Goal: Navigation & Orientation: Understand site structure

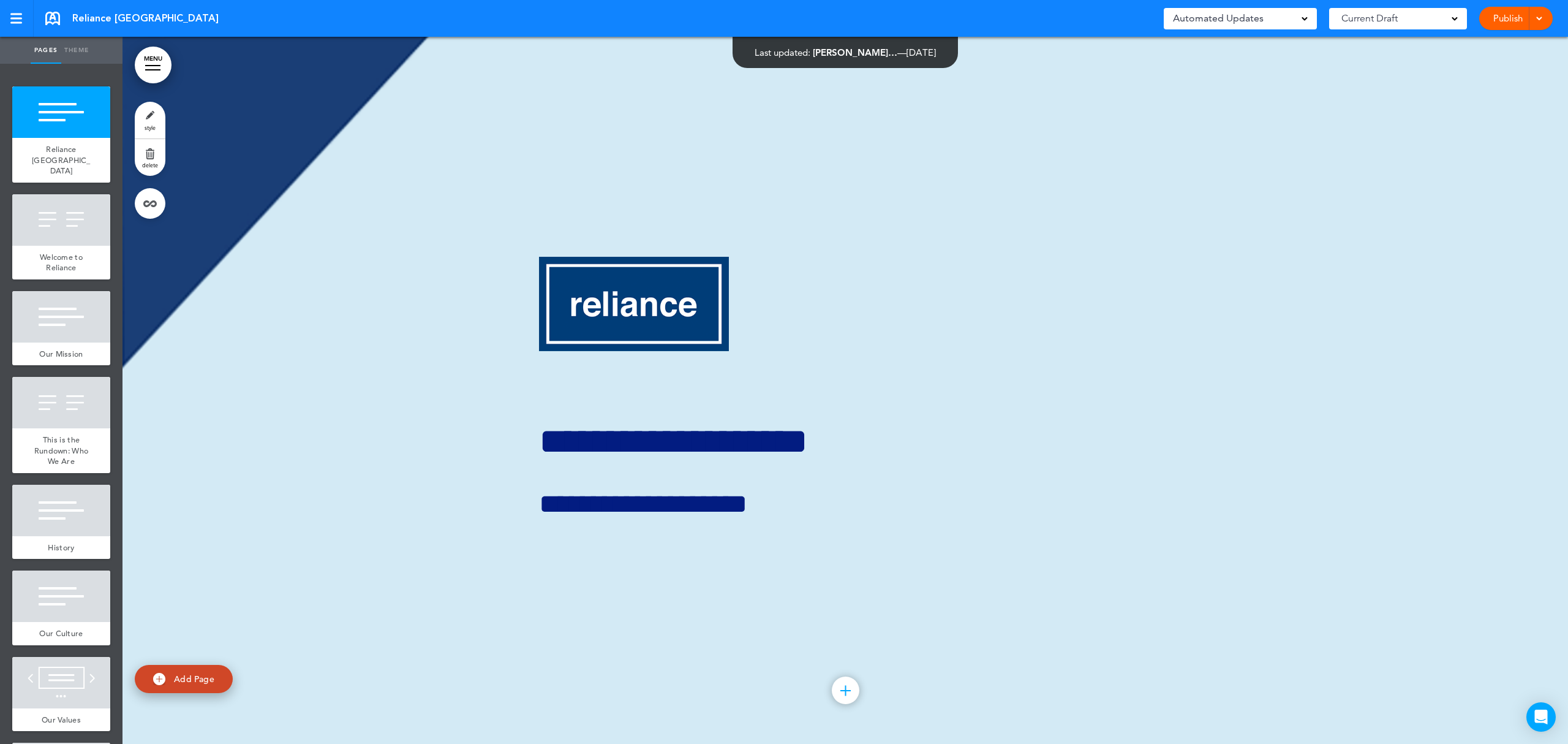
drag, startPoint x: 0, startPoint y: 0, endPoint x: 1514, endPoint y: 21, distance: 1514.1
click at [1514, 21] on link "Publish" at bounding box center [1507, 18] width 38 height 23
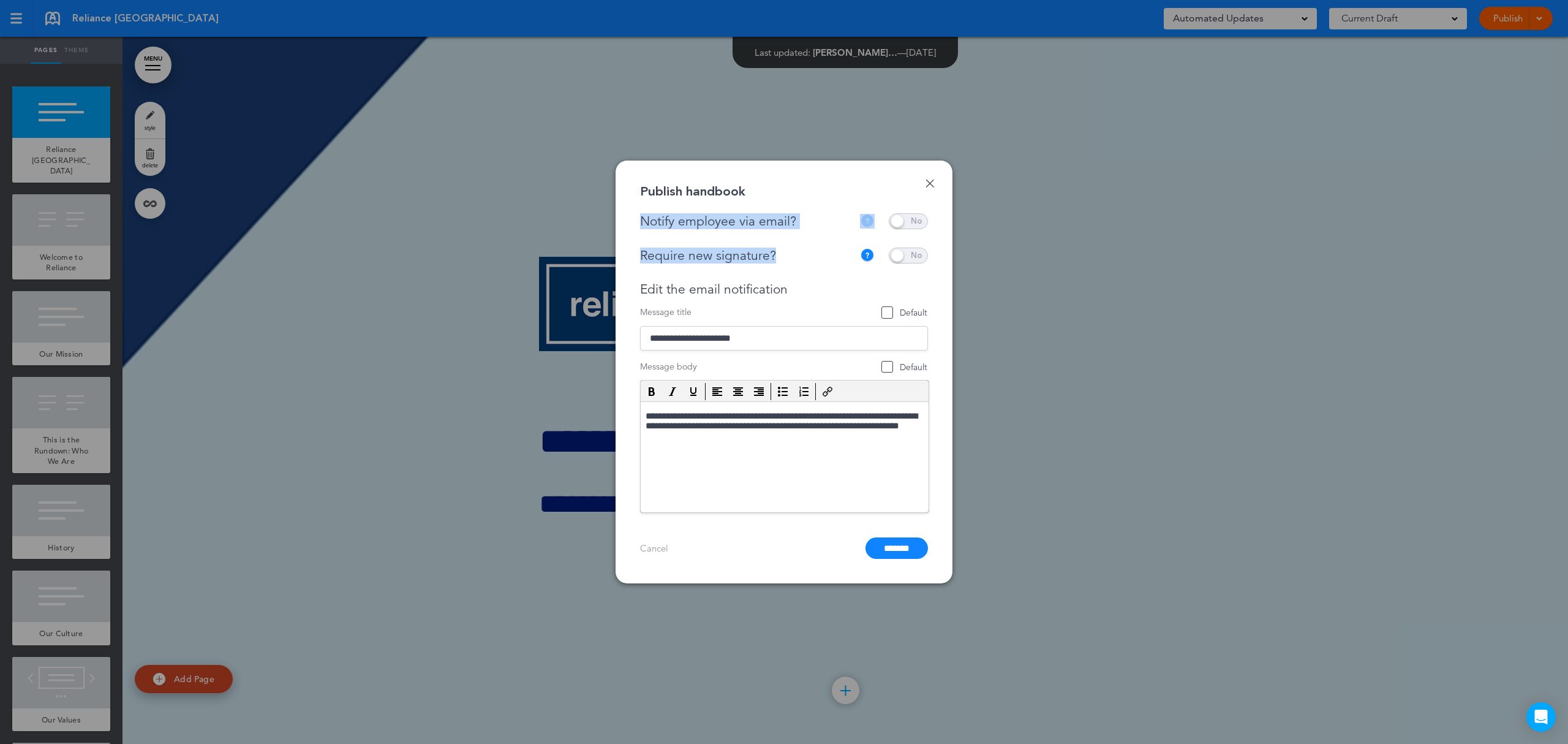
drag, startPoint x: 657, startPoint y: 218, endPoint x: 823, endPoint y: 230, distance: 166.4
click at [823, 230] on div "**********" at bounding box center [784, 363] width 288 height 299
click at [800, 226] on div "Notify employee via email?" at bounding box center [750, 221] width 220 height 15
click at [784, 454] on html "**********" at bounding box center [784, 428] width 288 height 53
click at [739, 442] on p "**********" at bounding box center [784, 429] width 279 height 35
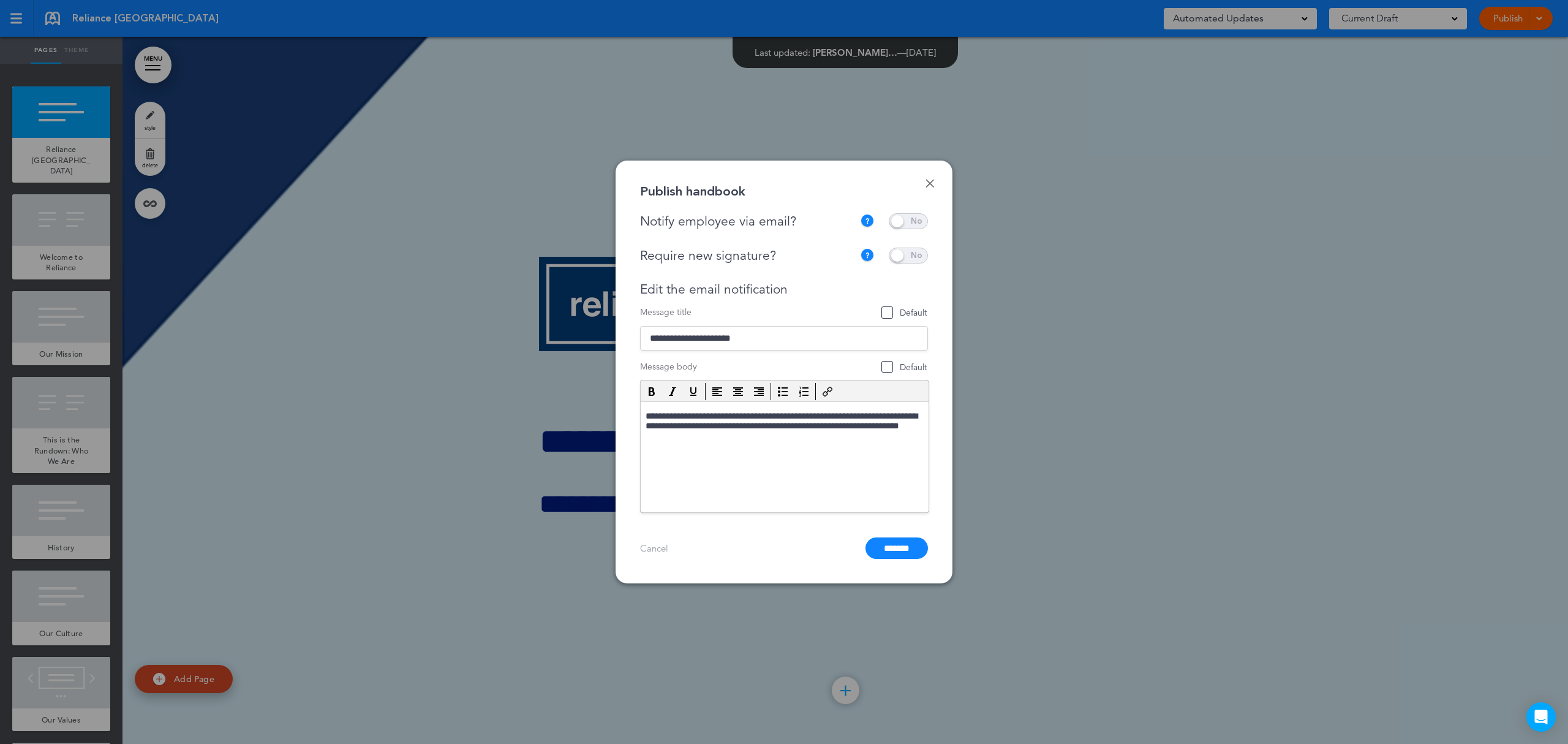
click at [909, 256] on span at bounding box center [908, 255] width 39 height 16
drag, startPoint x: 857, startPoint y: 417, endPoint x: 891, endPoint y: 416, distance: 34.0
click at [866, 417] on p "**********" at bounding box center [784, 417] width 279 height 11
click at [891, 416] on p "**********" at bounding box center [784, 417] width 279 height 11
click at [874, 419] on p "**********" at bounding box center [784, 417] width 279 height 11
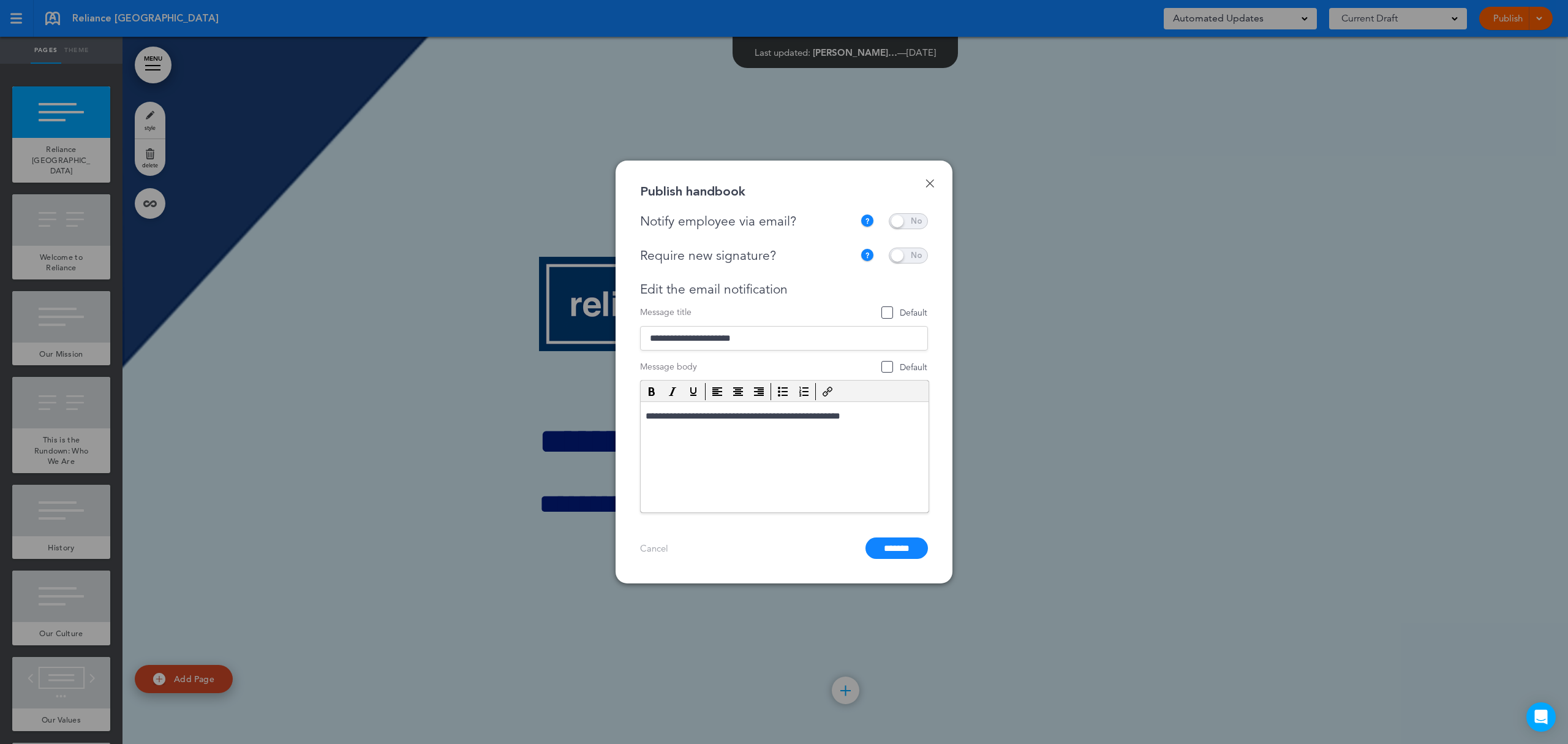
click at [933, 185] on link "Done" at bounding box center [930, 183] width 8 height 8
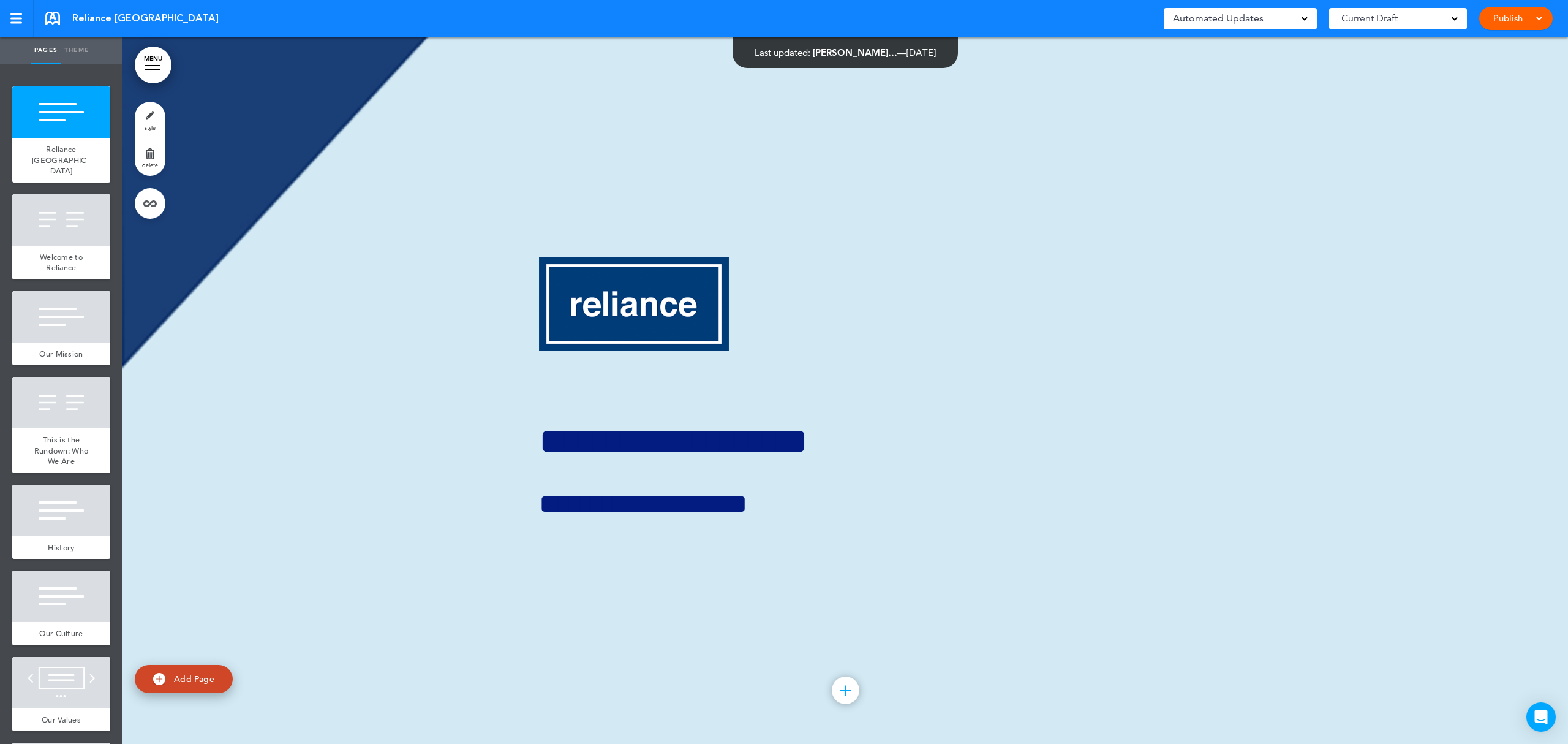
click at [1541, 25] on div at bounding box center [1537, 18] width 12 height 23
click at [84, 316] on div at bounding box center [61, 317] width 98 height 51
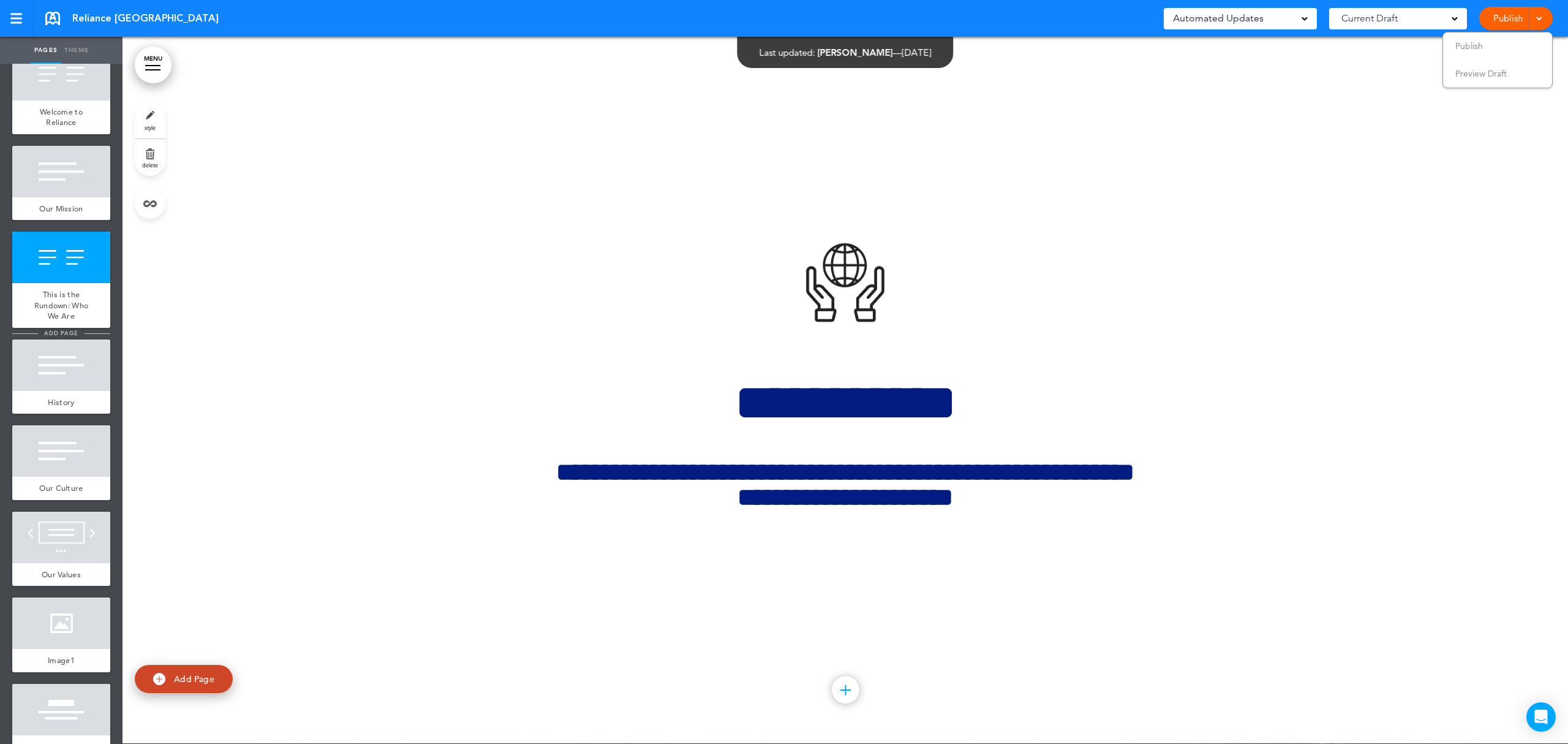
scroll to position [163, 0]
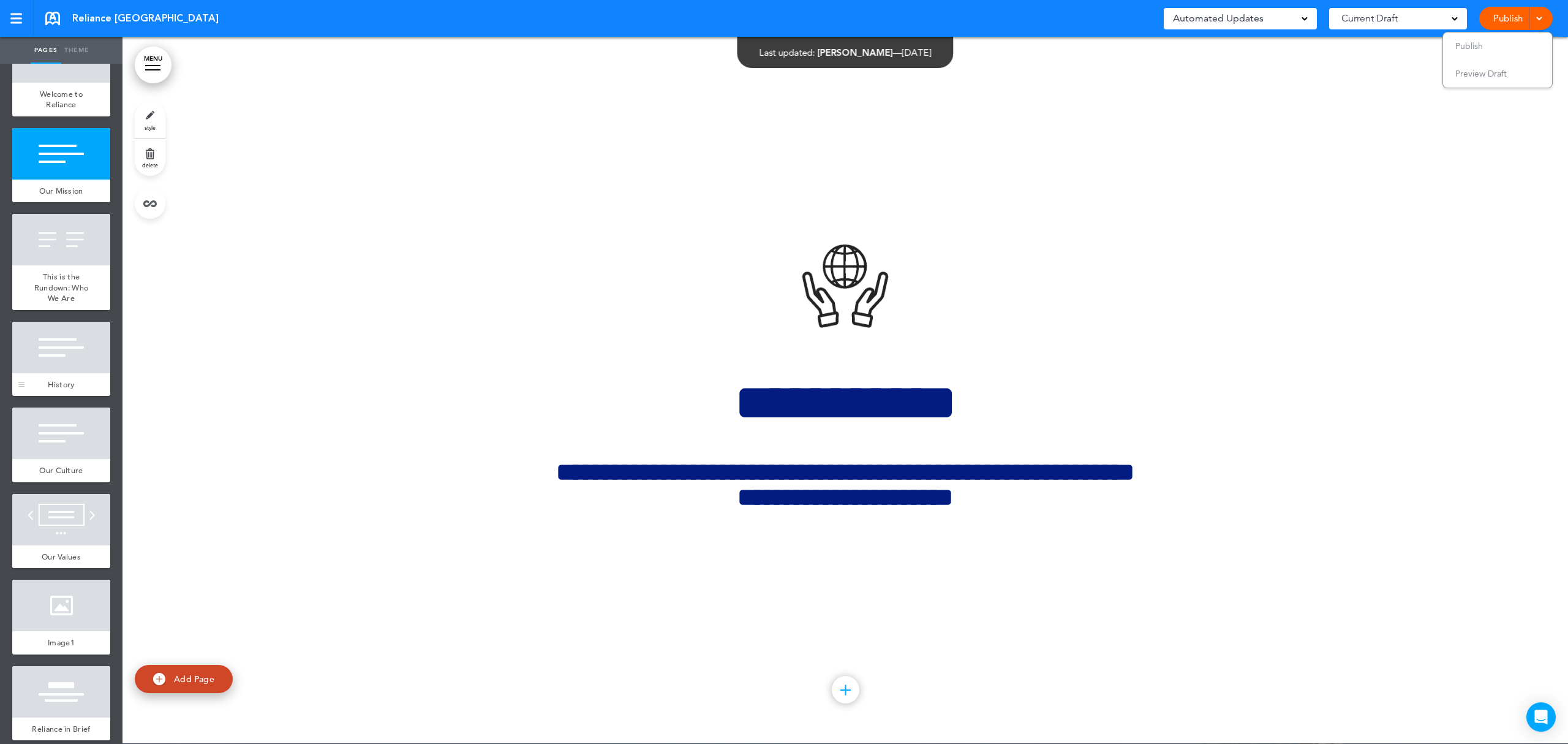
click at [80, 376] on div "History" at bounding box center [61, 384] width 98 height 23
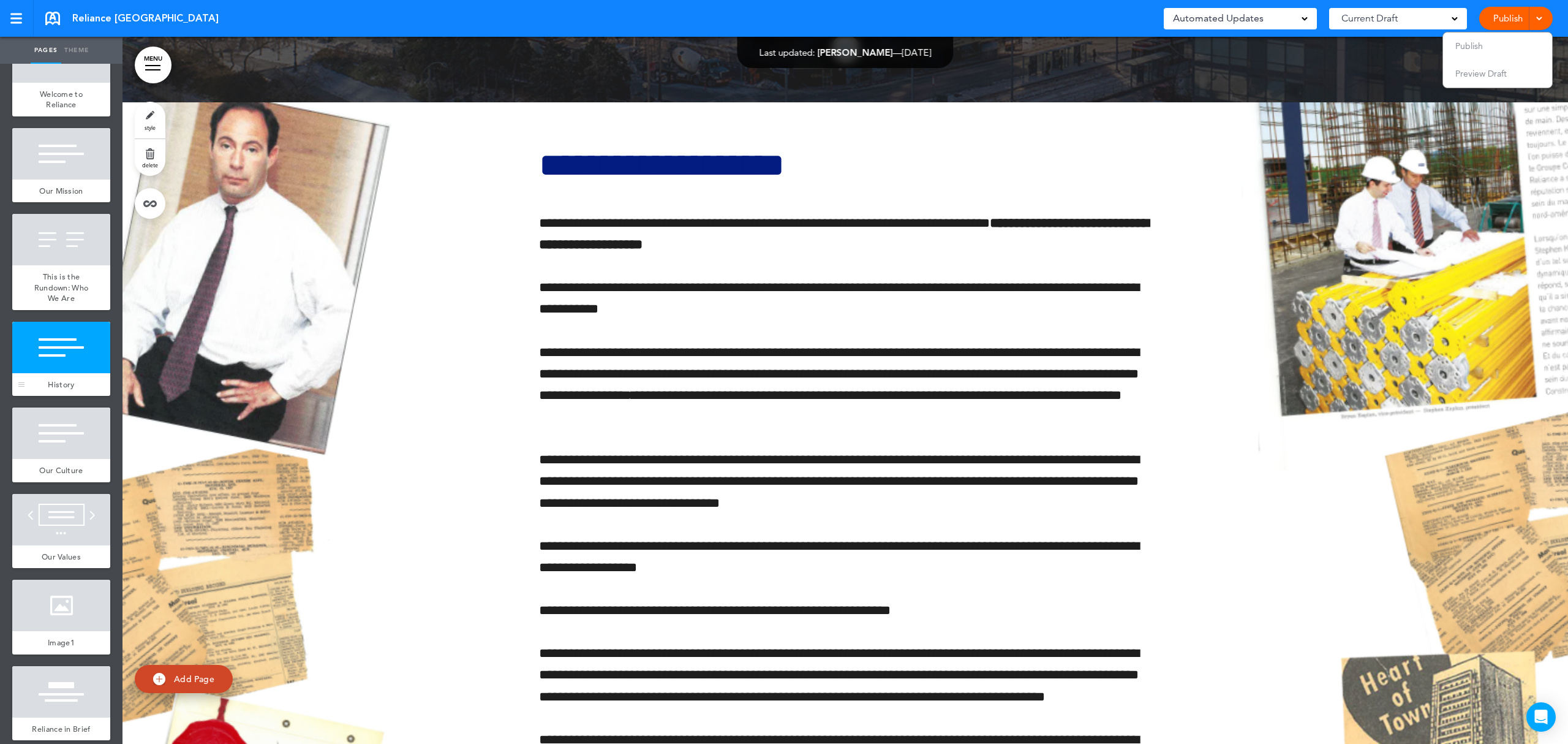
scroll to position [2829, 0]
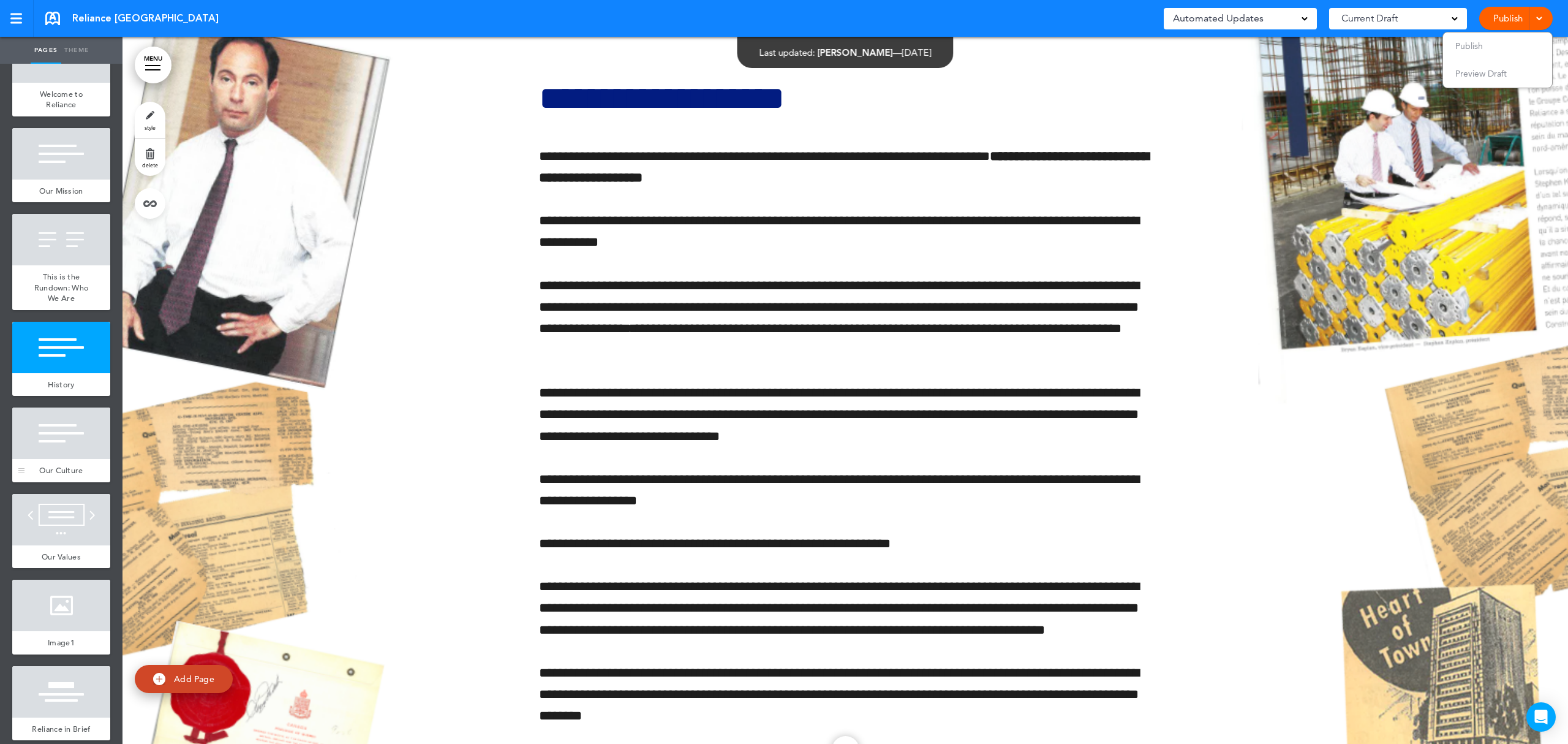
click at [32, 438] on div at bounding box center [61, 433] width 98 height 51
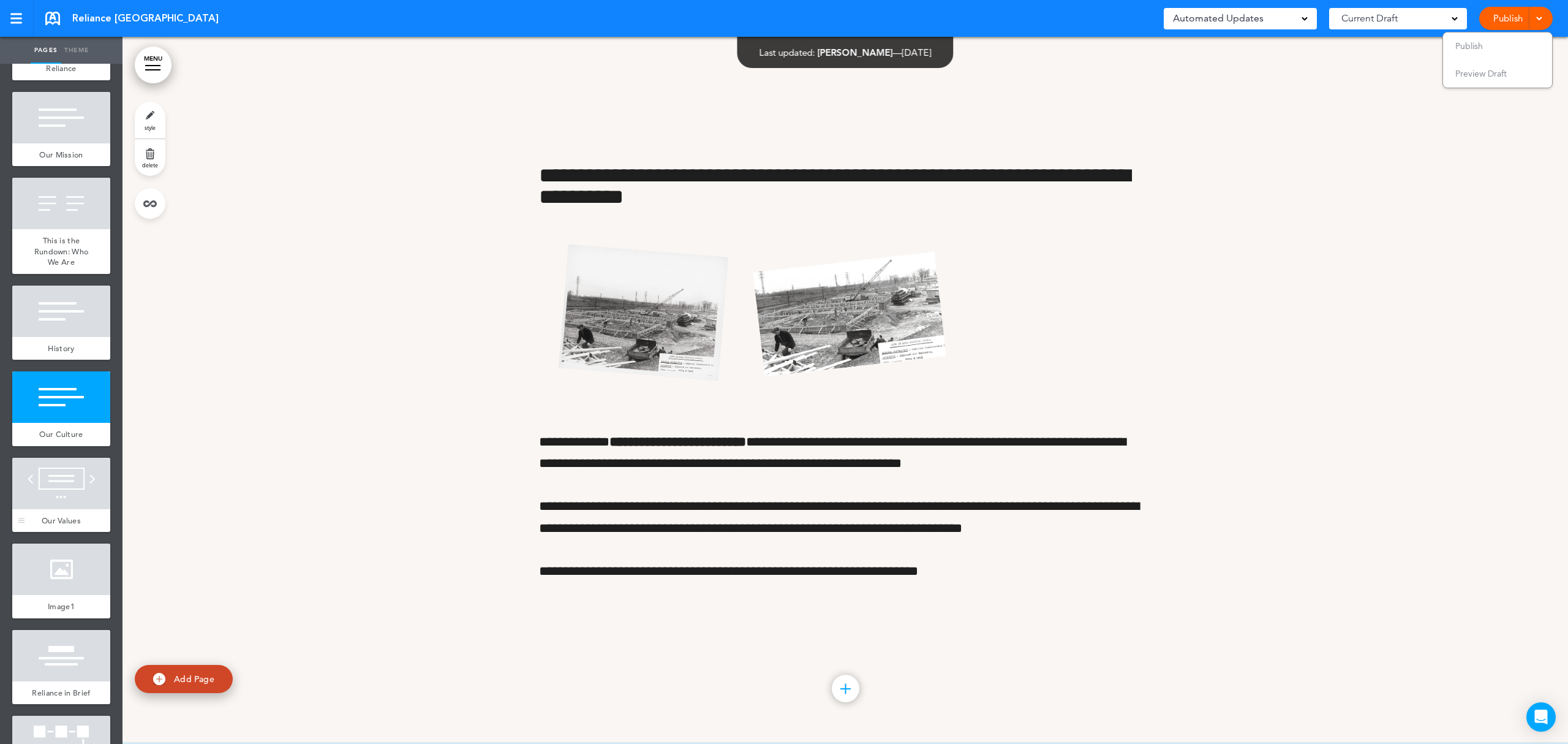
scroll to position [245, 0]
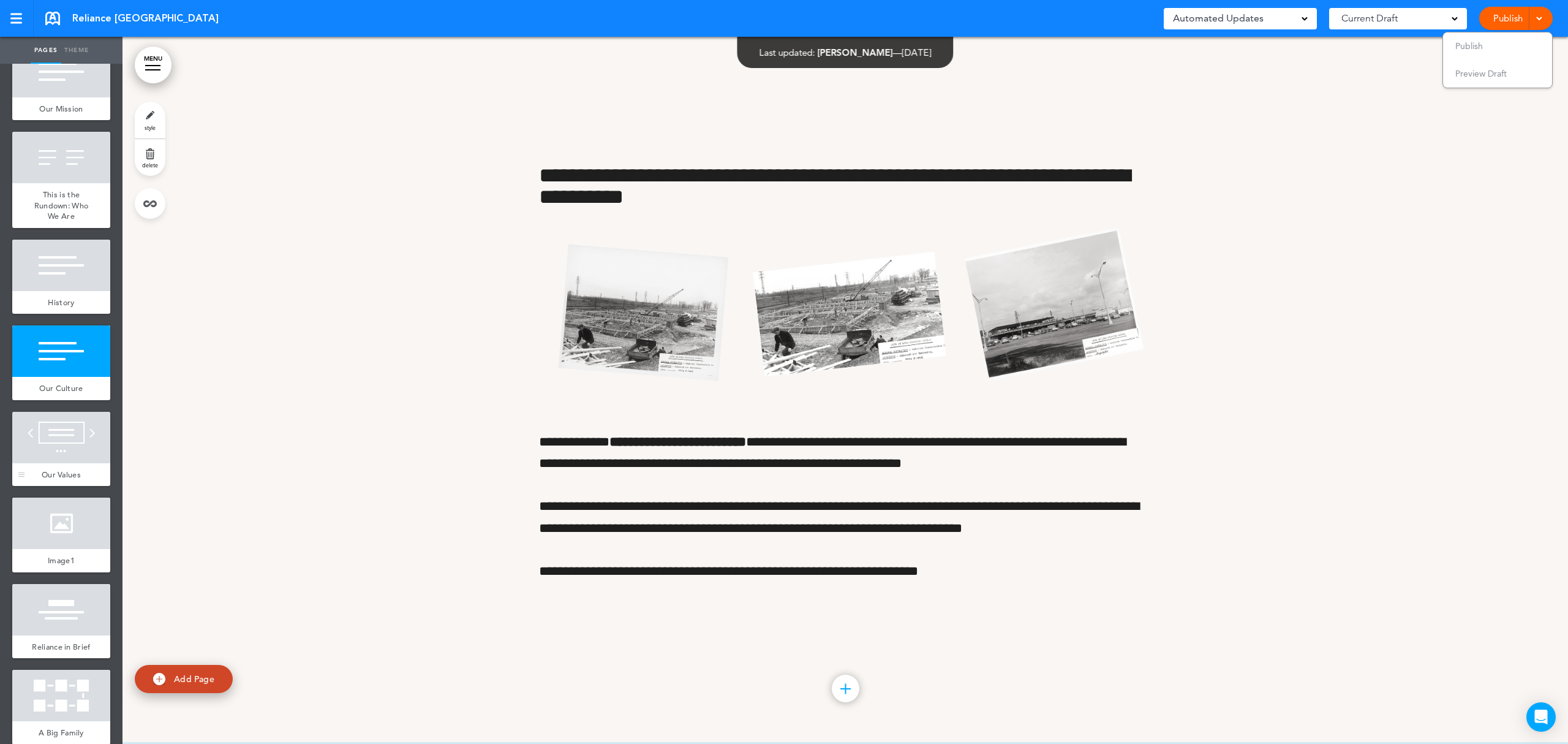
click at [41, 430] on div at bounding box center [61, 437] width 98 height 51
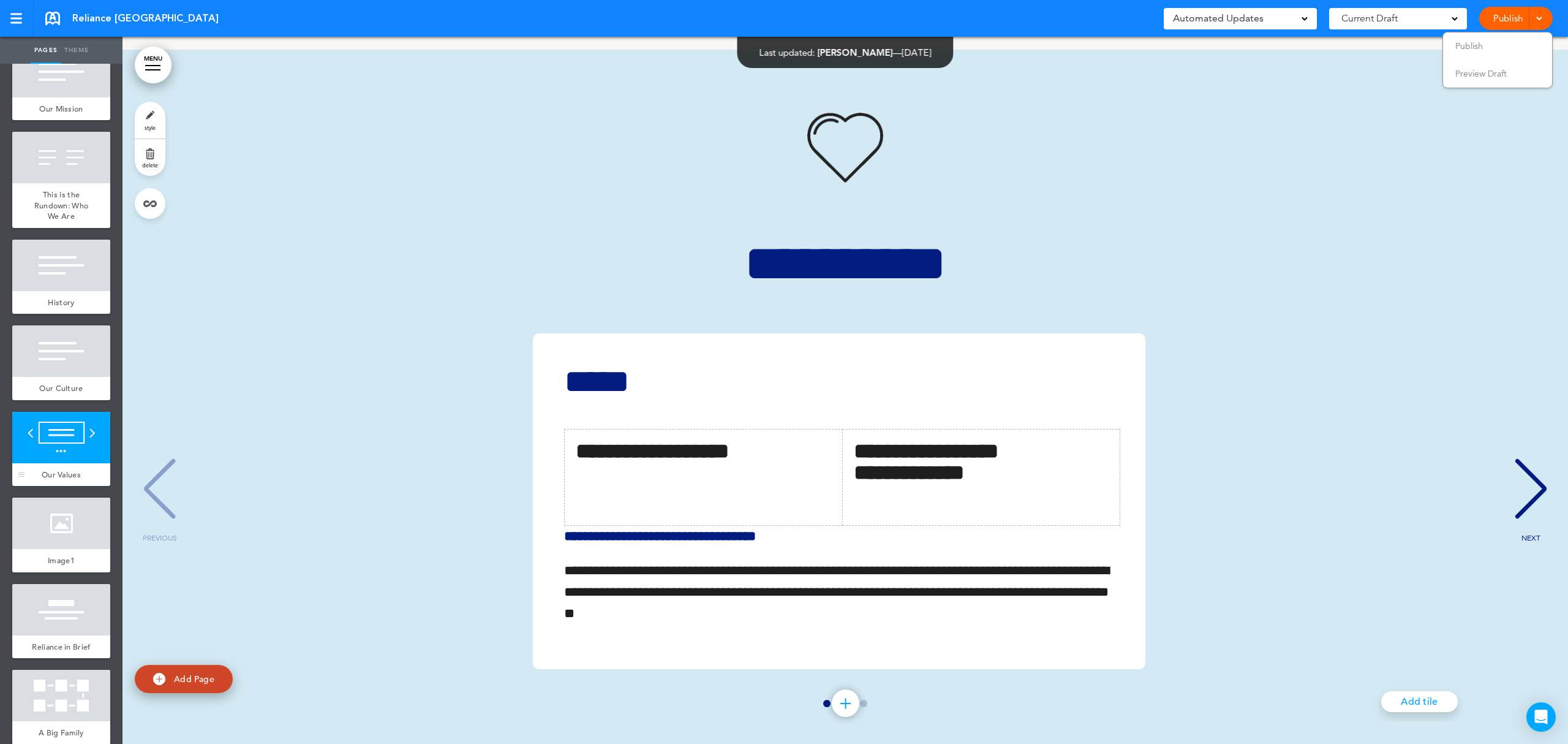
scroll to position [4305, 0]
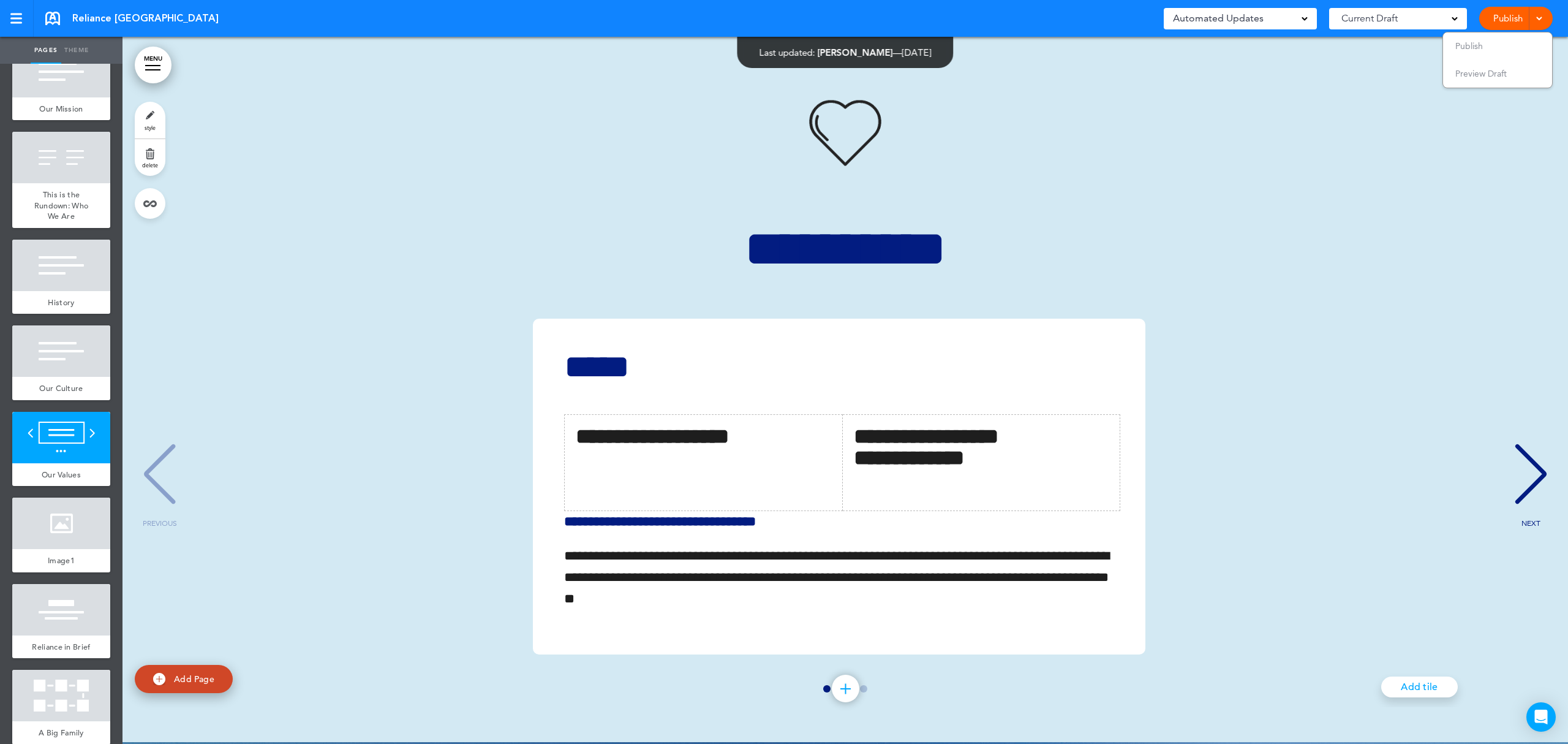
click at [147, 125] on span "style" at bounding box center [150, 128] width 11 height 8
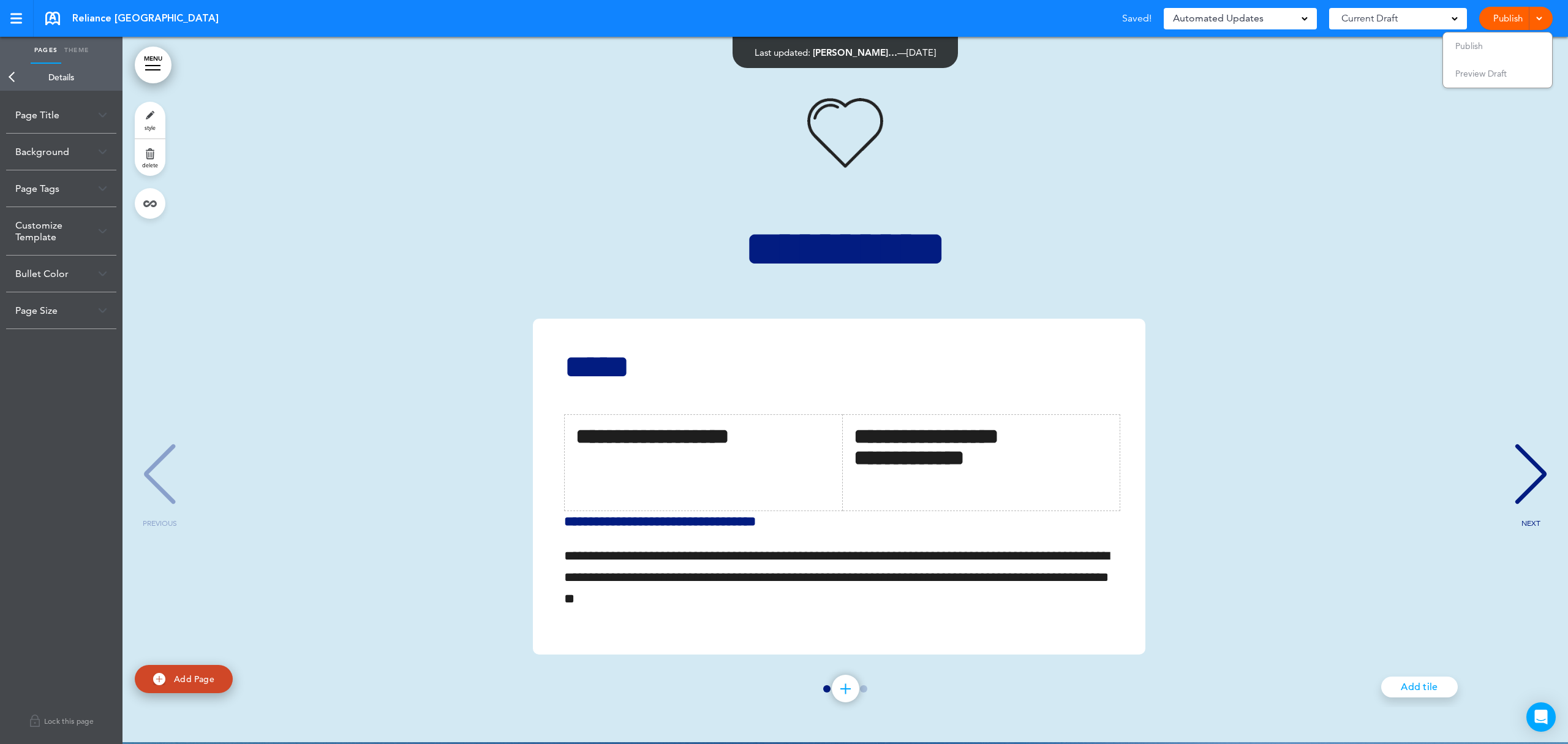
click at [78, 54] on link "Theme" at bounding box center [76, 50] width 31 height 27
click at [42, 49] on link "Pages" at bounding box center [46, 50] width 31 height 27
click at [14, 77] on link "Back" at bounding box center [12, 77] width 25 height 27
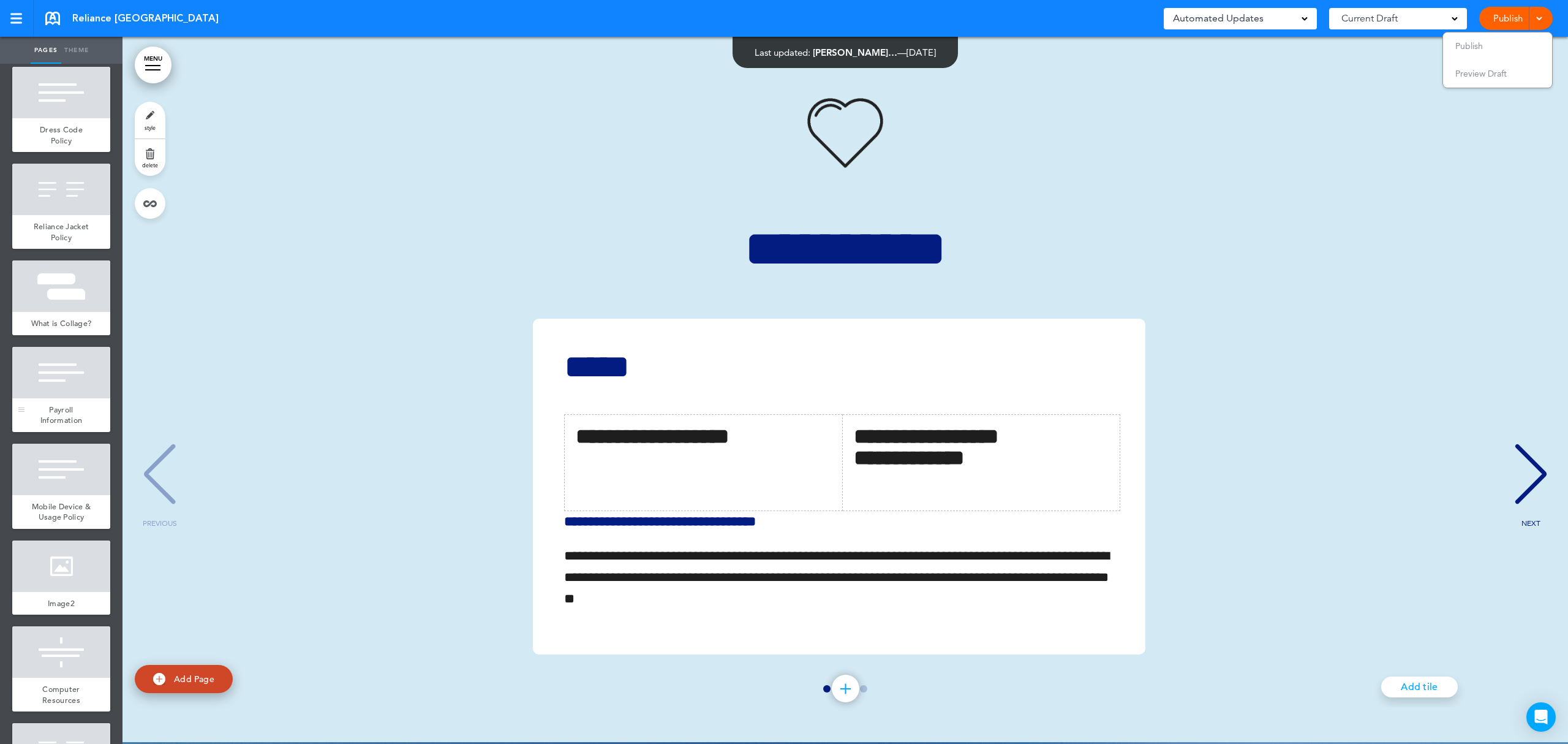
scroll to position [1389, 0]
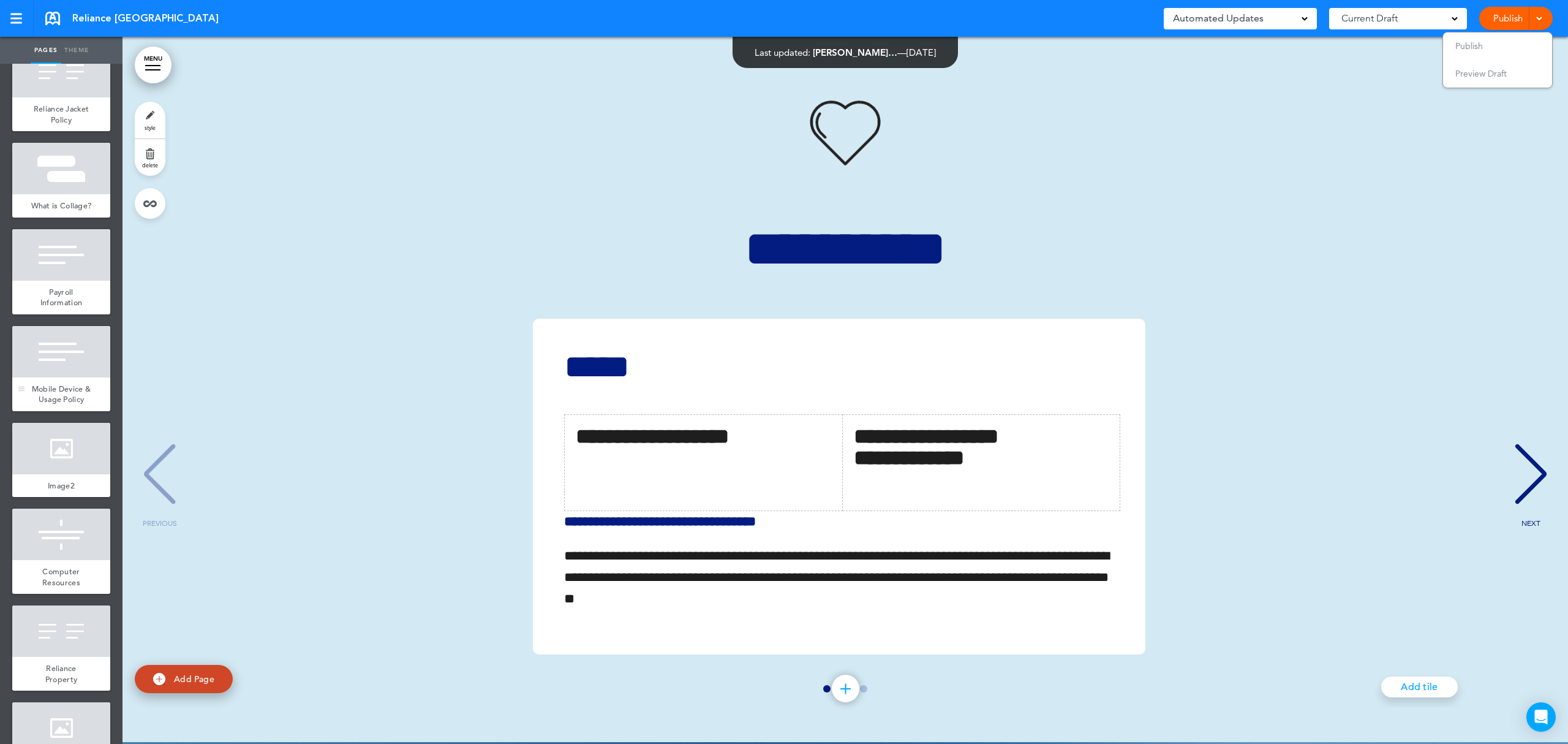
click at [60, 405] on span "Mobile Device & Usage Policy" at bounding box center [61, 394] width 59 height 22
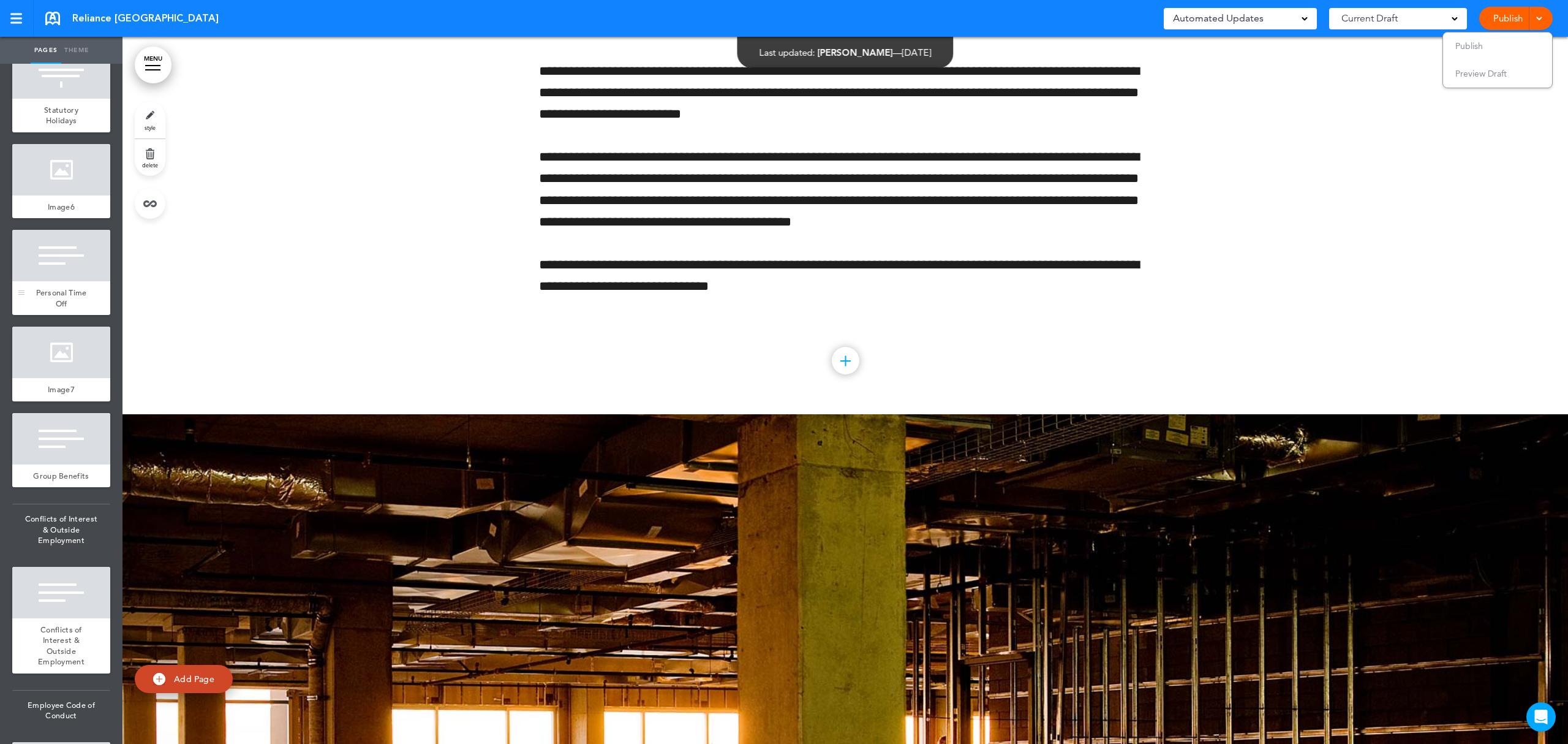
scroll to position [3770, 0]
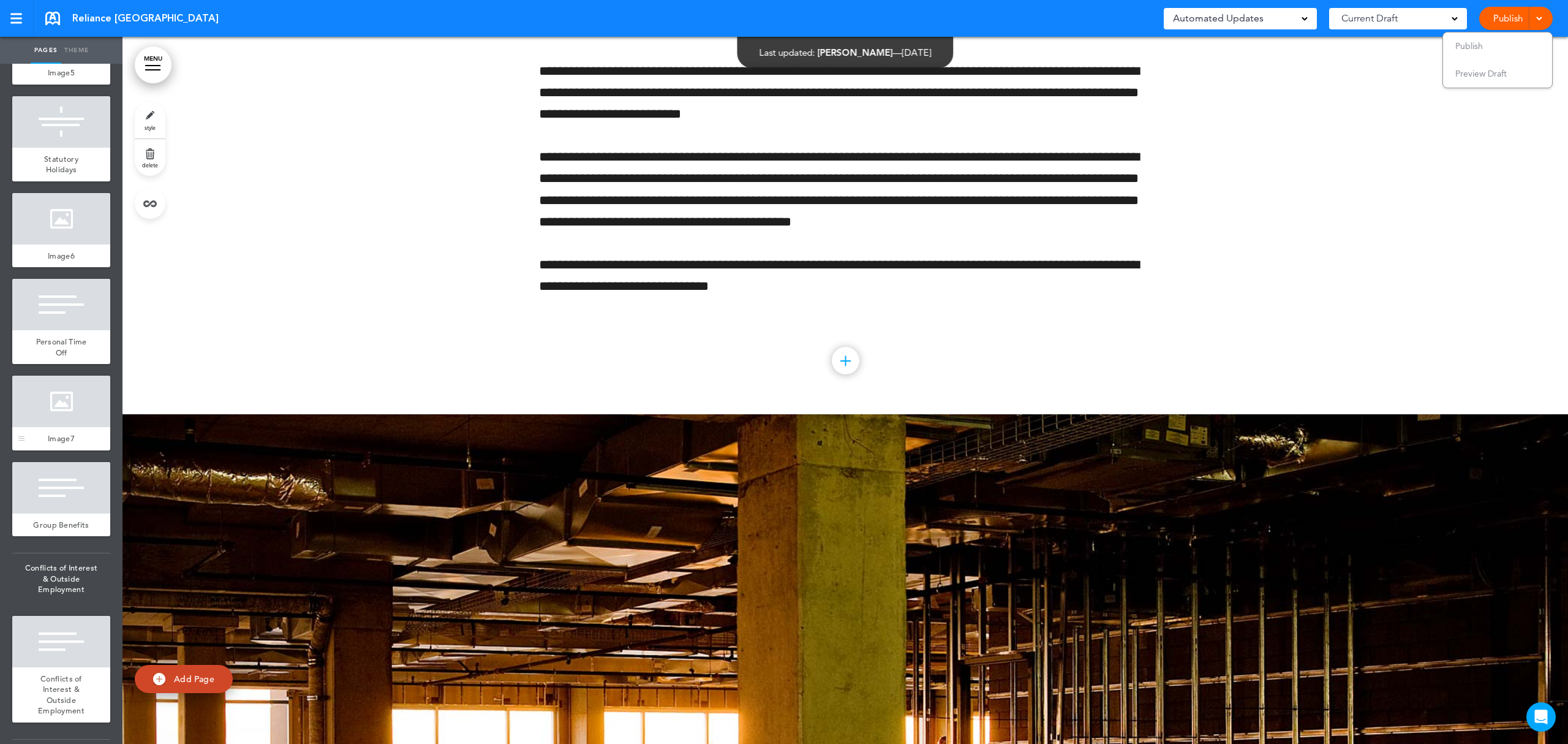
click at [72, 427] on div at bounding box center [61, 401] width 98 height 51
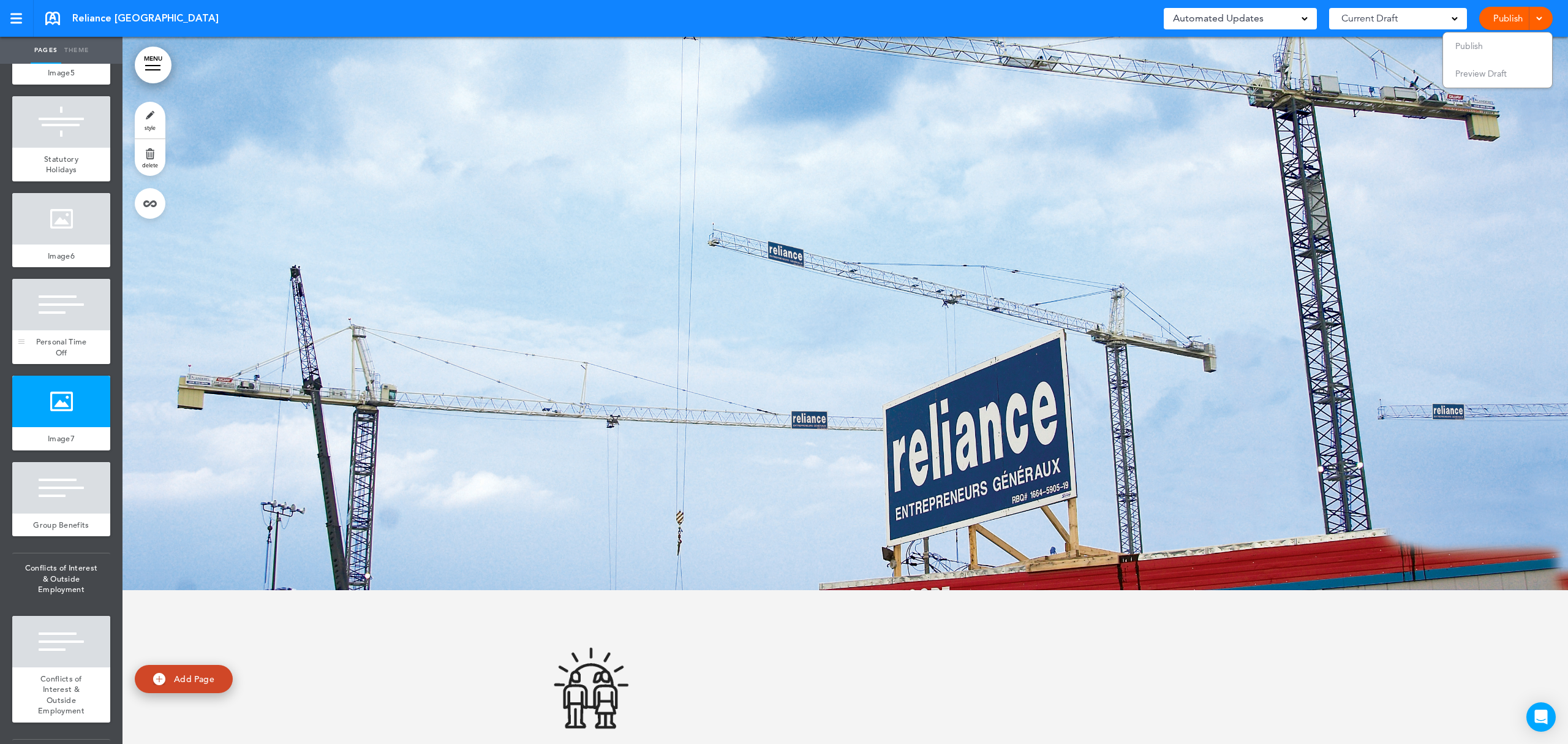
click at [61, 364] on div "Personal Time Off" at bounding box center [61, 347] width 98 height 34
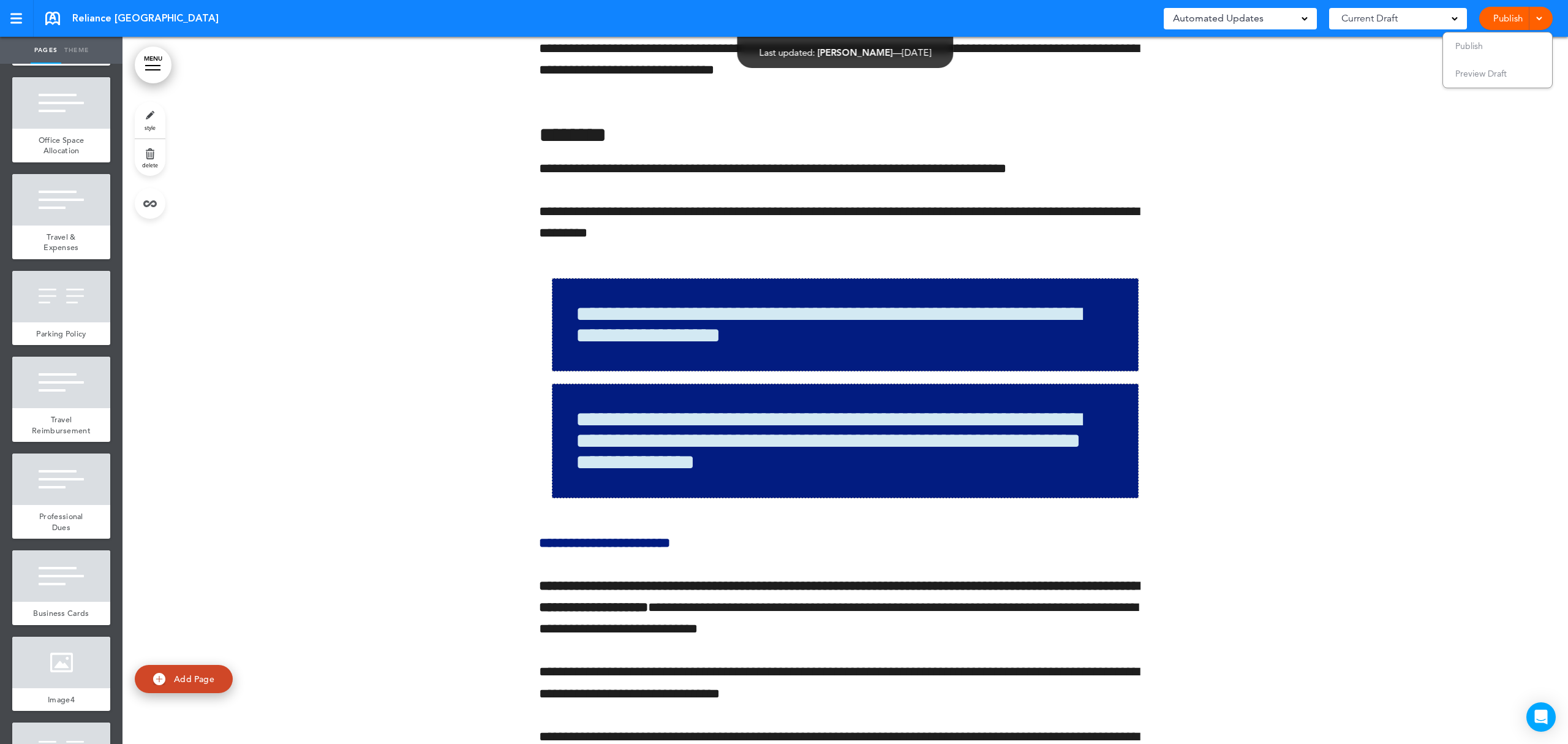
scroll to position [2625, 0]
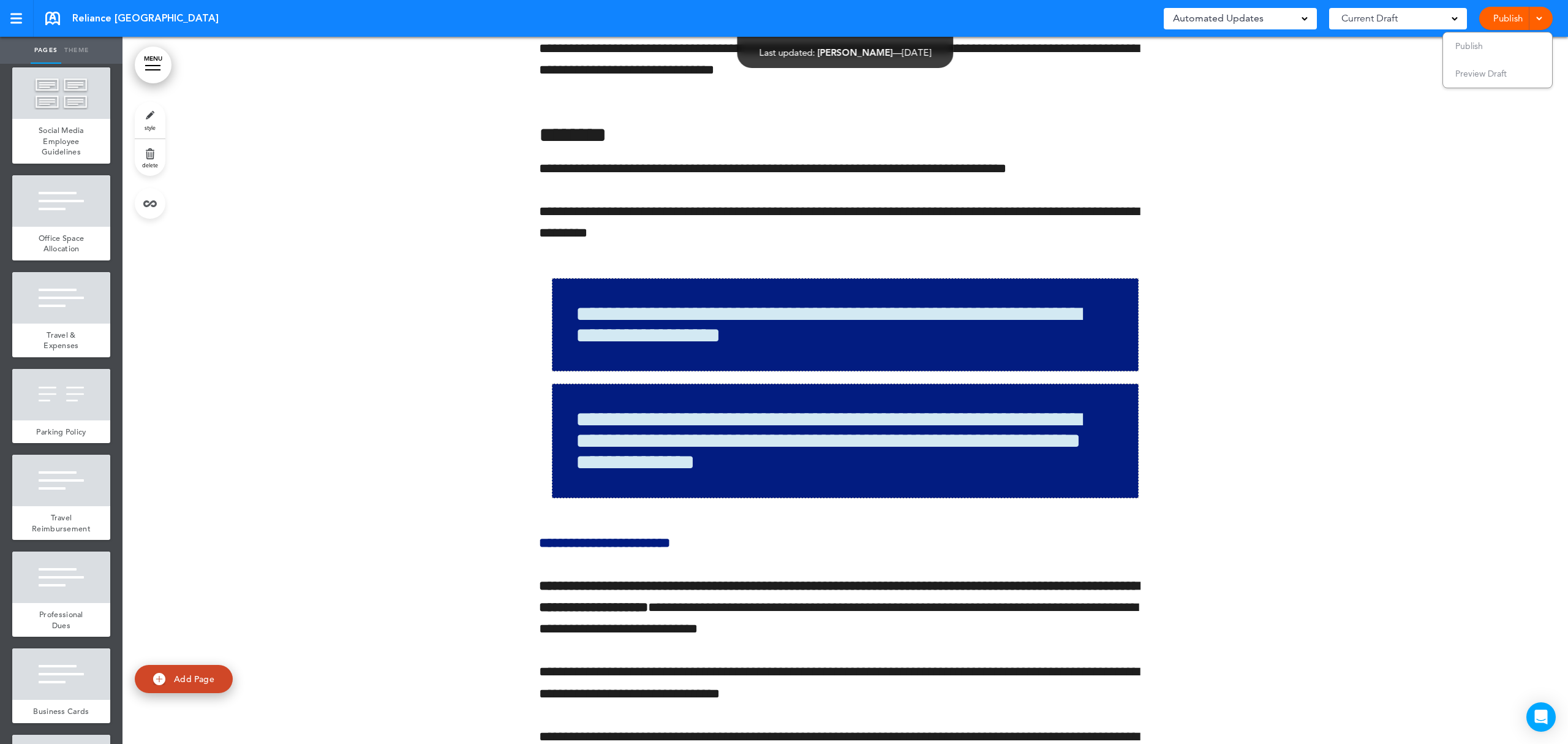
click at [150, 60] on link "MENU" at bounding box center [153, 65] width 37 height 37
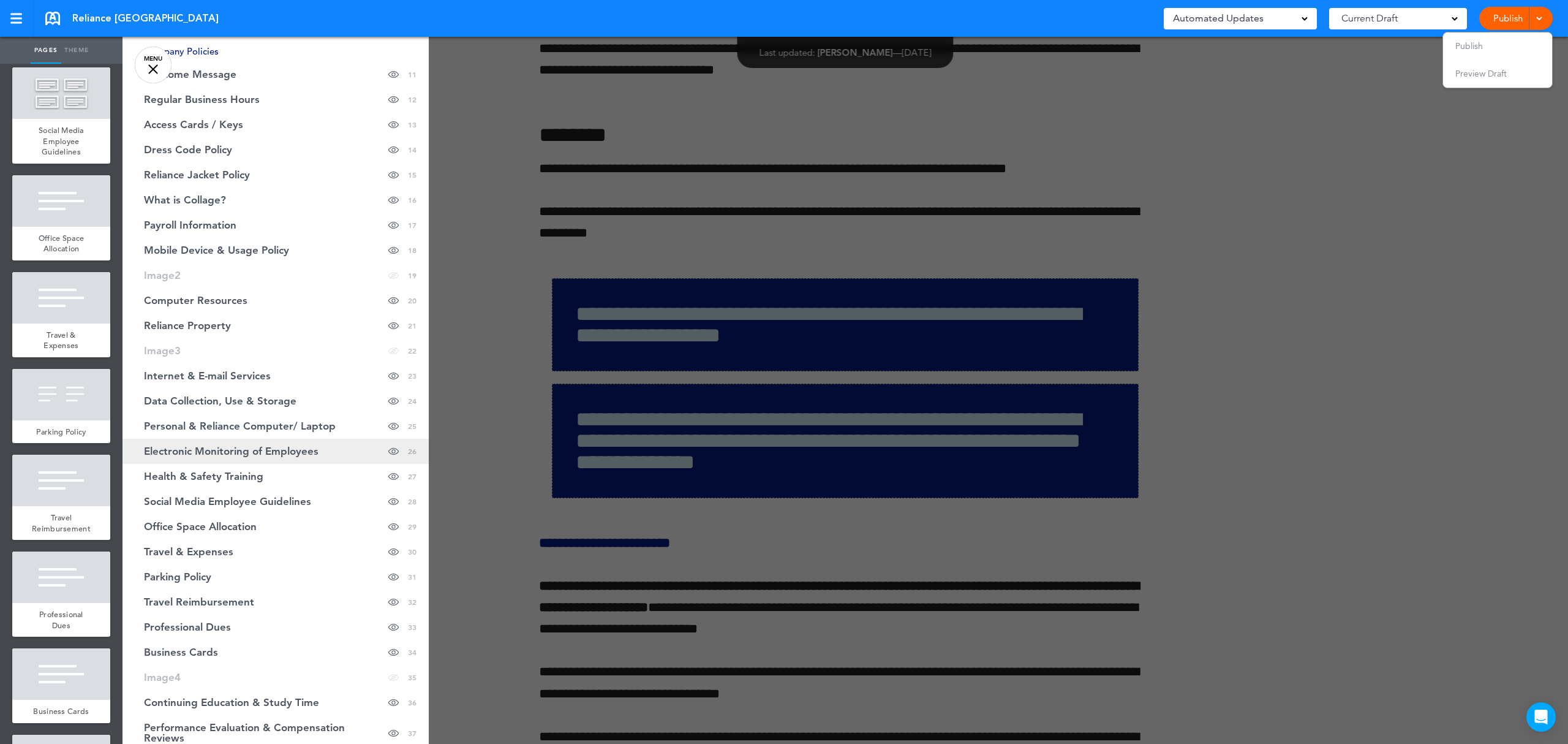
scroll to position [408, 0]
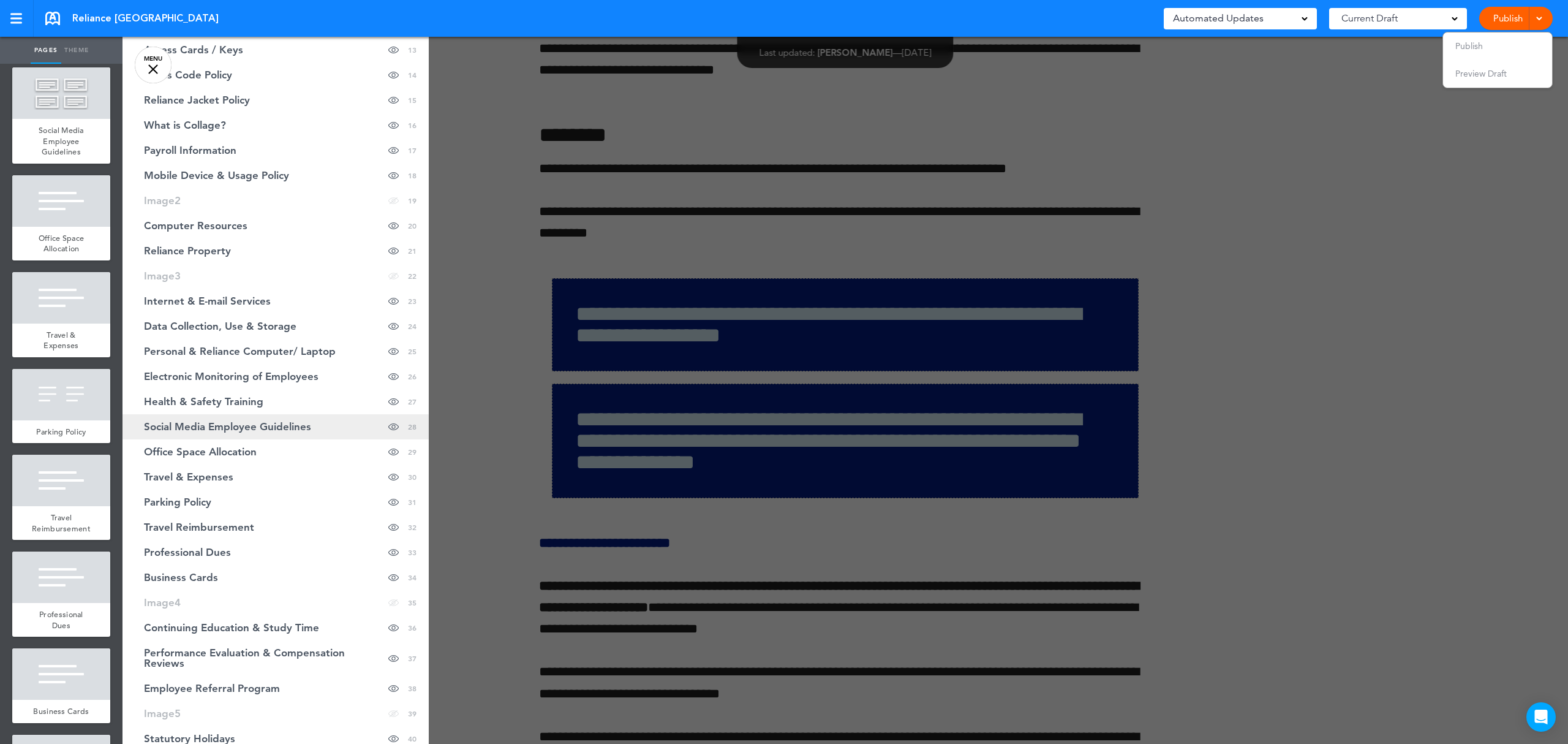
click at [210, 427] on span "Social Media Employee Guidelines" at bounding box center [227, 427] width 167 height 11
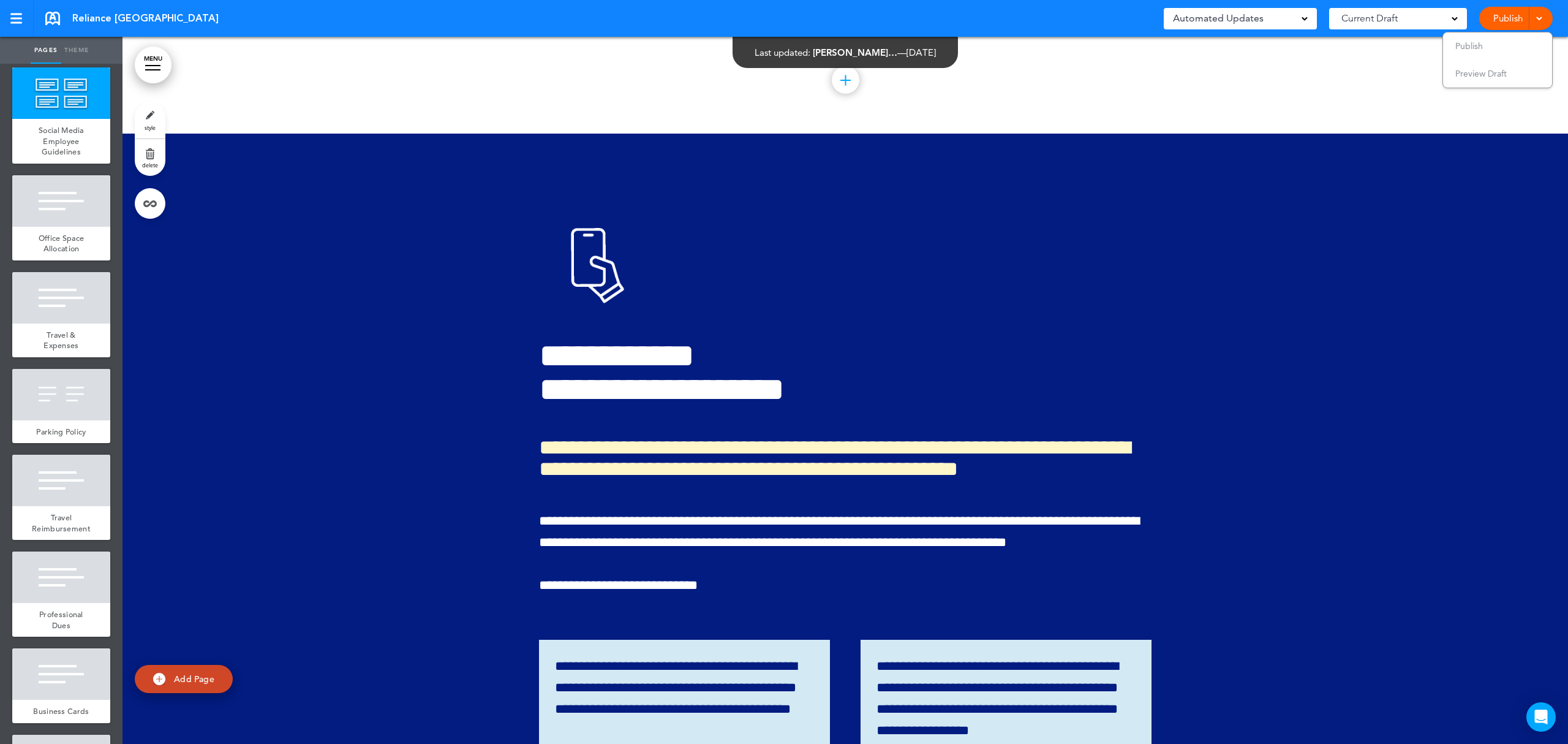
scroll to position [20970, 0]
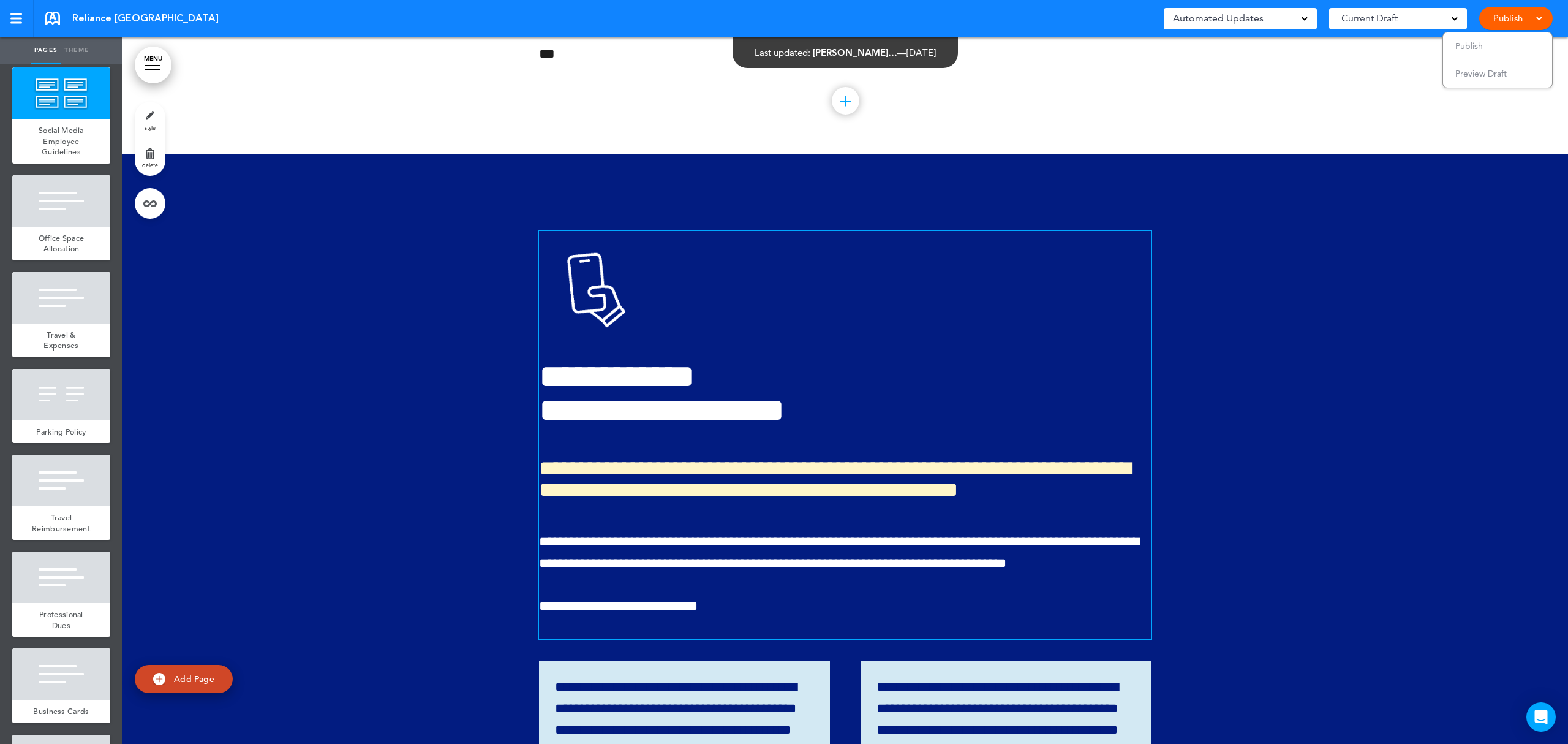
click at [946, 401] on div "**********" at bounding box center [845, 435] width 612 height 408
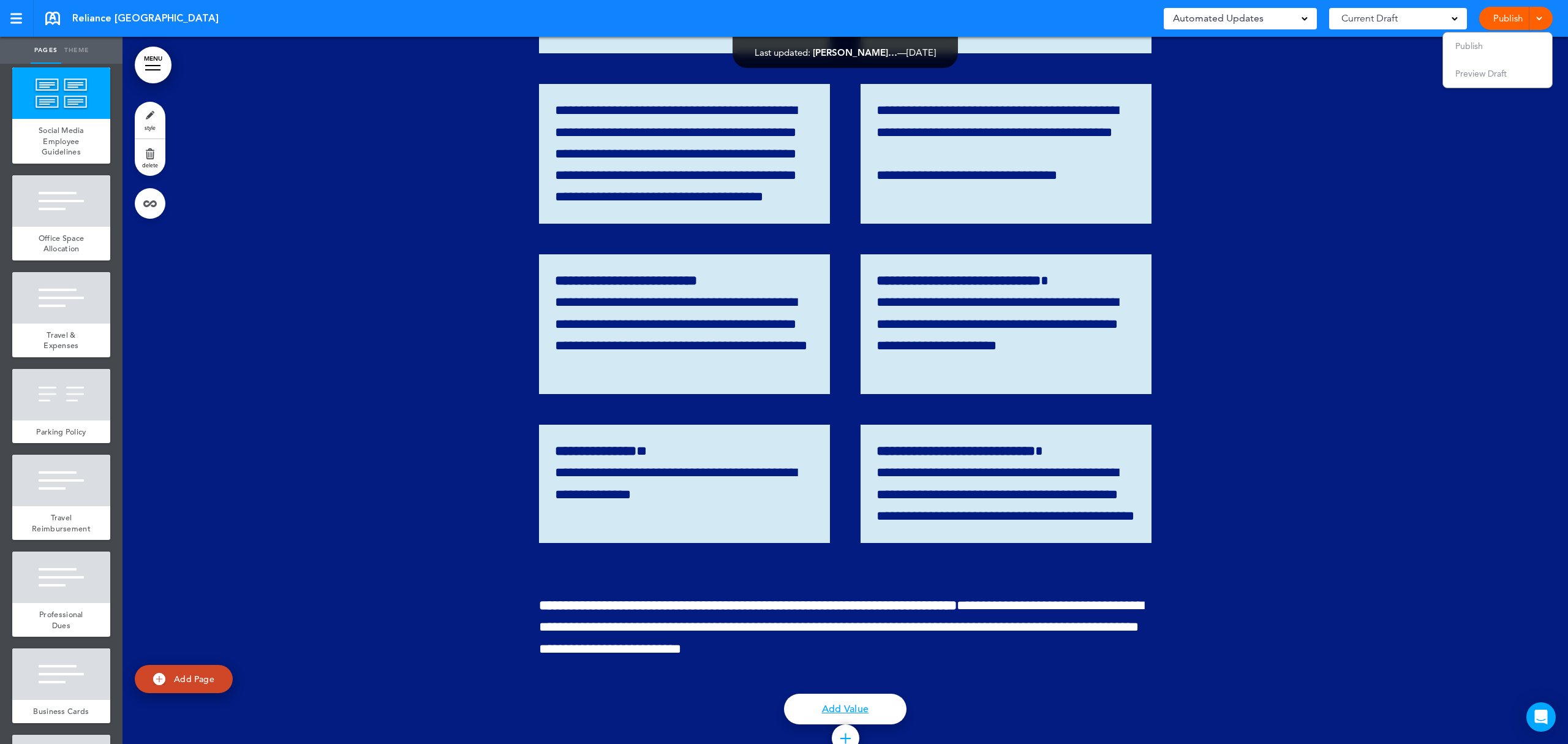
scroll to position [21950, 0]
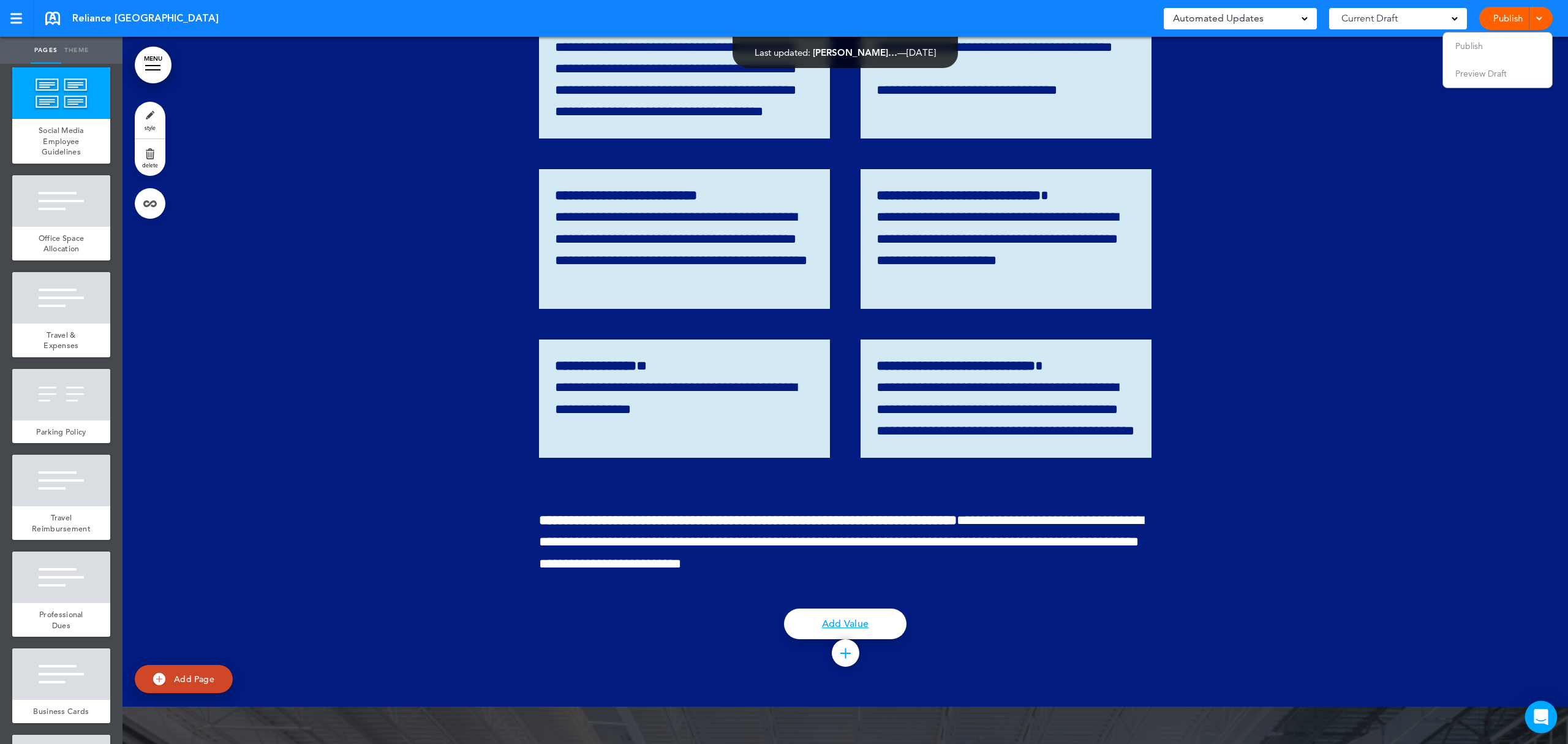
click at [1539, 727] on div "Open Intercom Messenger" at bounding box center [1541, 717] width 32 height 32
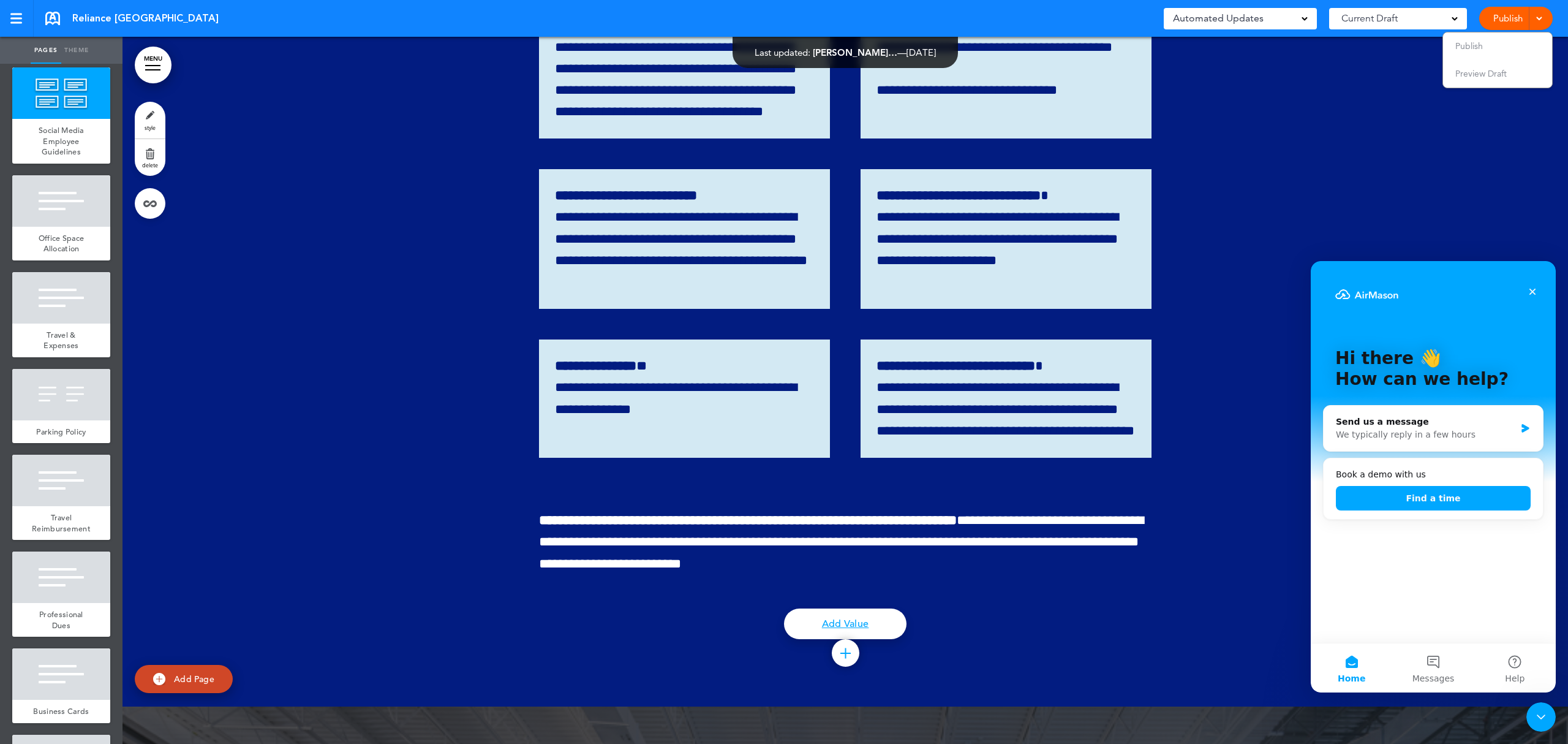
scroll to position [0, 0]
click at [1535, 290] on icon "Close" at bounding box center [1532, 291] width 10 height 10
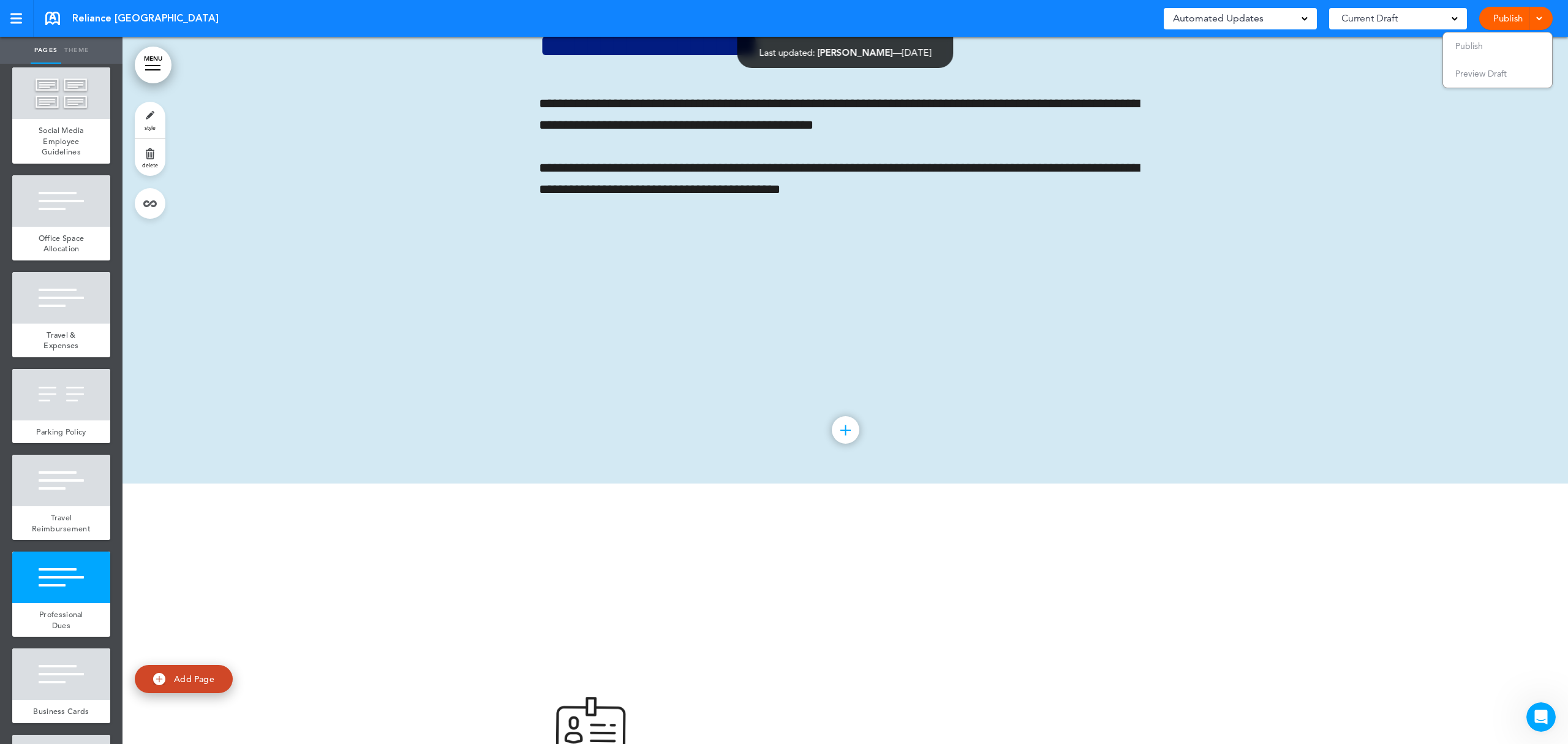
scroll to position [26442, 0]
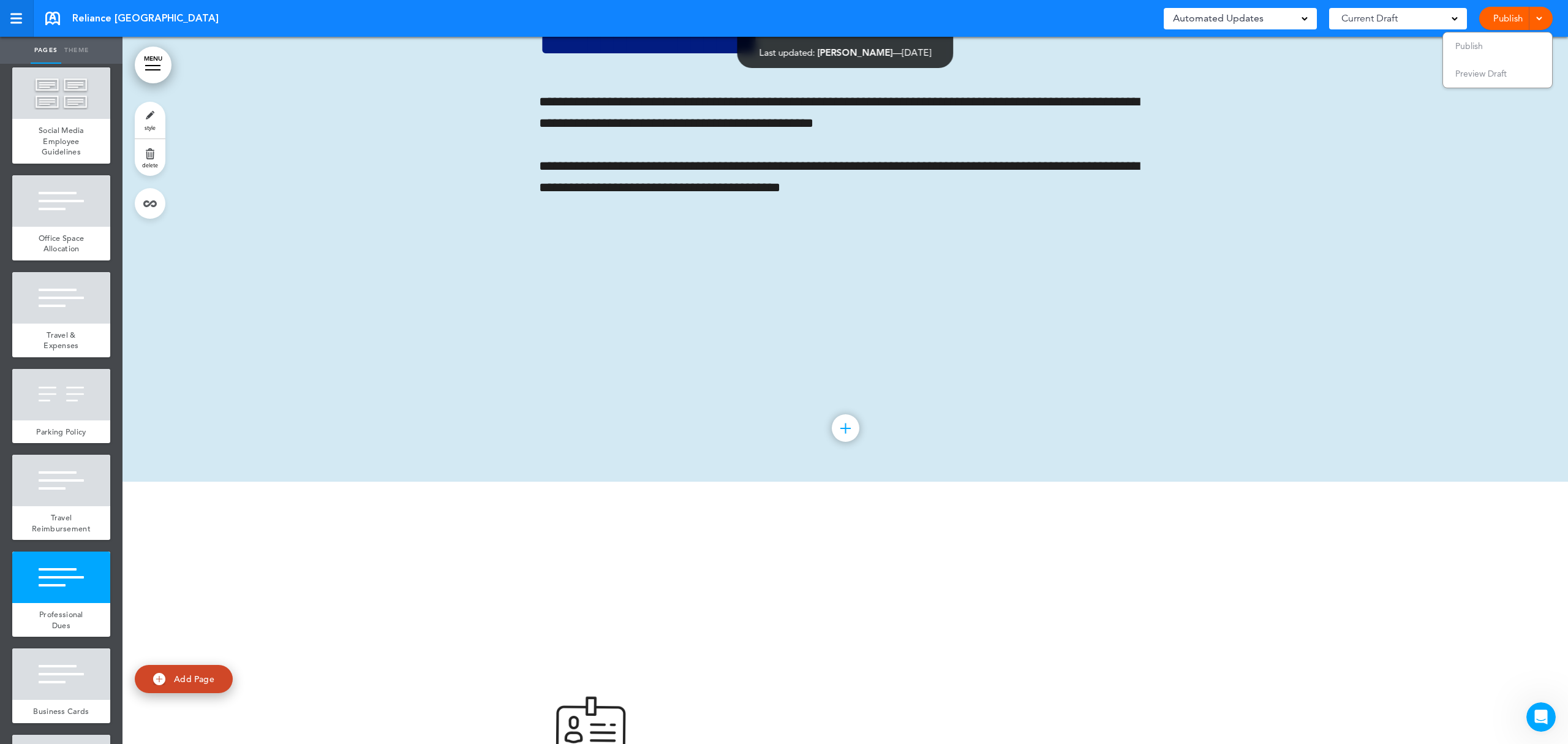
click at [15, 20] on div at bounding box center [16, 19] width 11 height 11
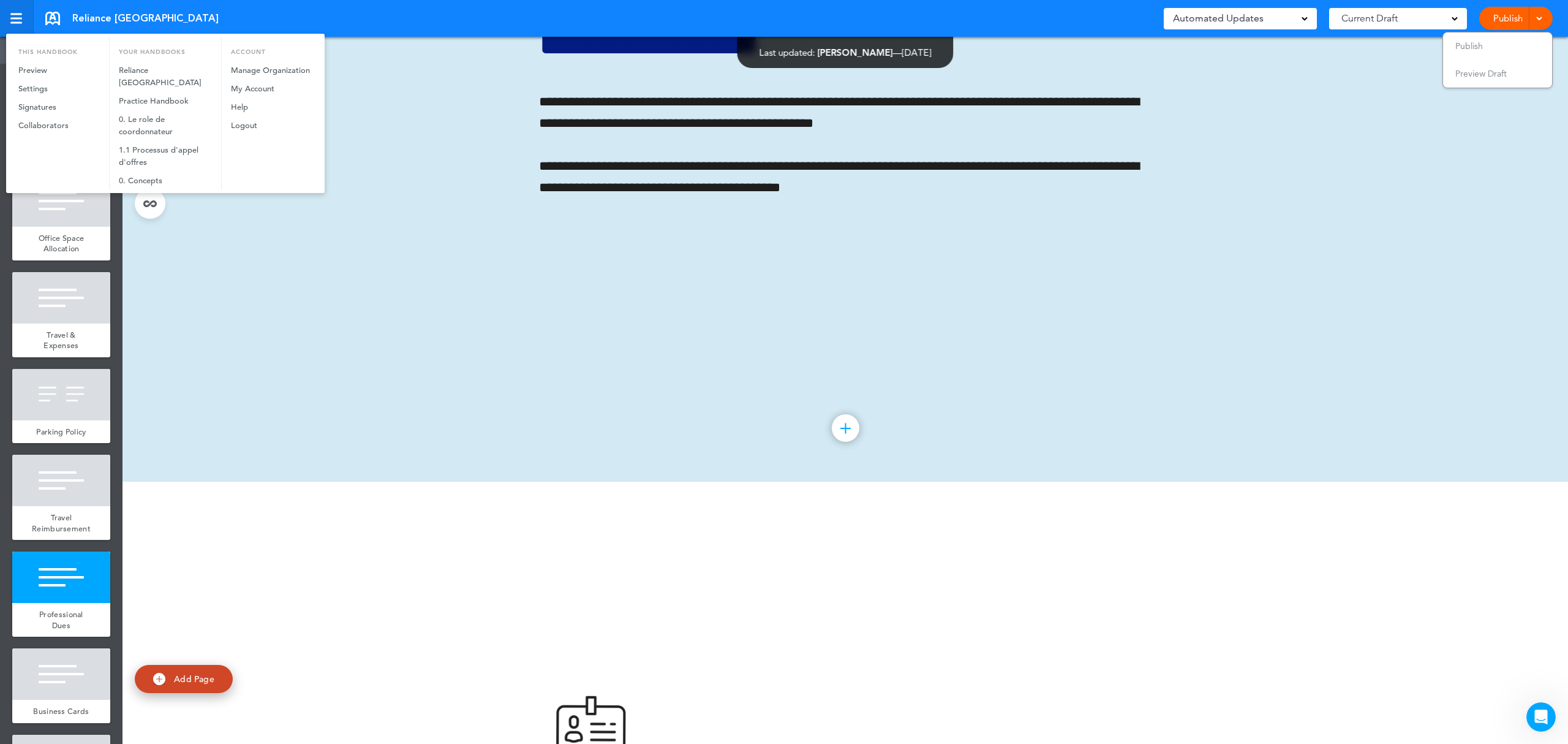
click at [15, 20] on div at bounding box center [784, 372] width 1568 height 744
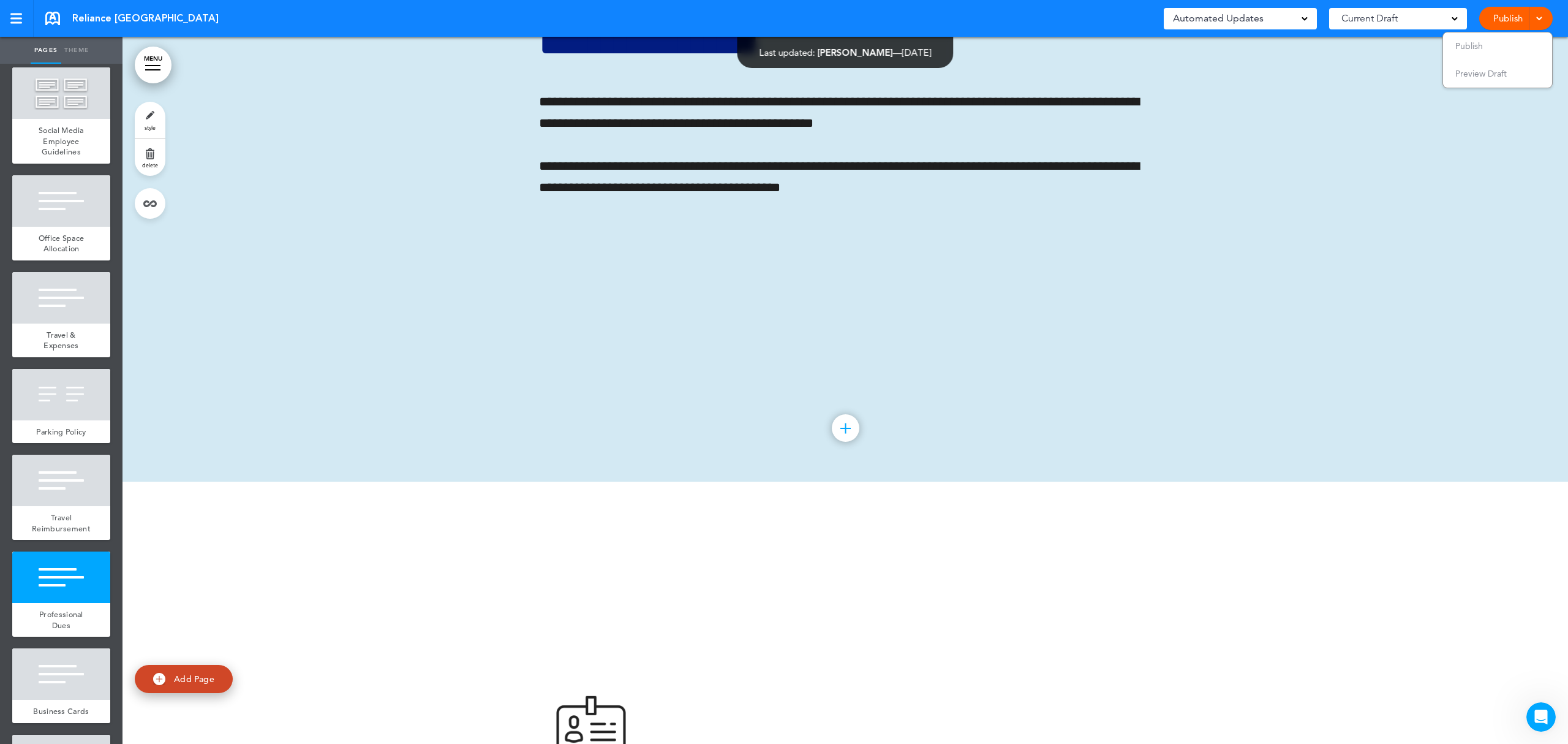
click at [94, 20] on span "Reliance [GEOGRAPHIC_DATA]" at bounding box center [145, 18] width 147 height 14
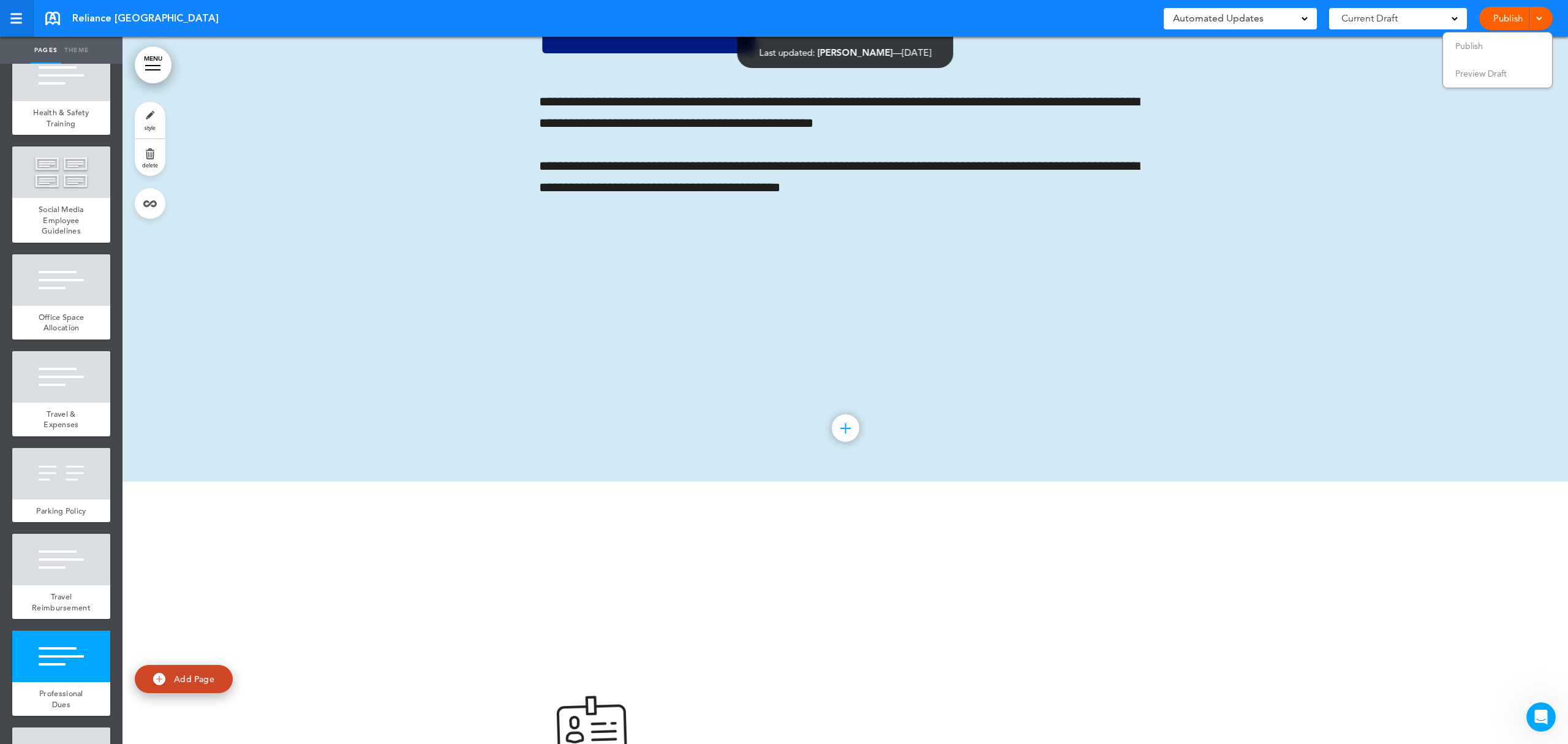
scroll to position [2544, 0]
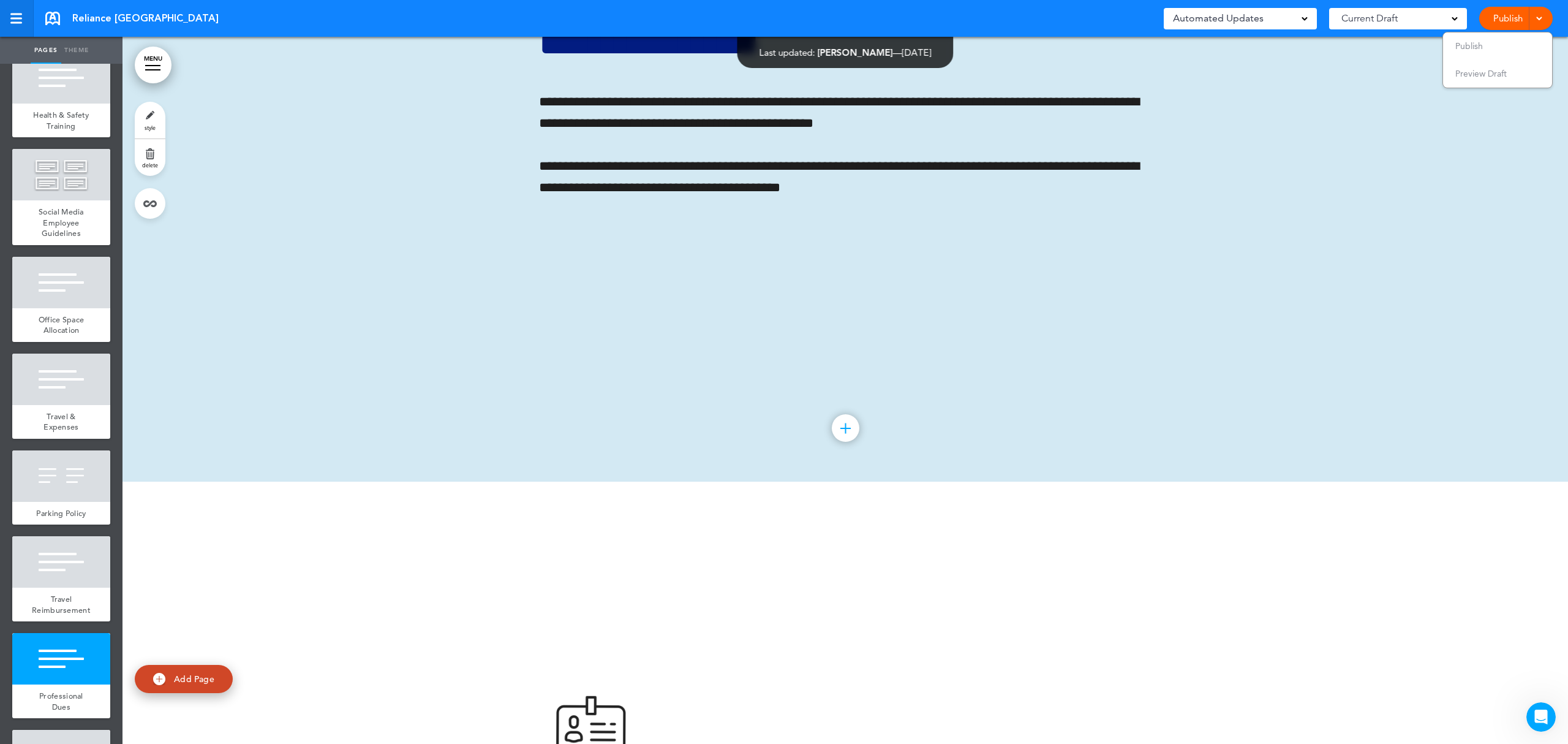
click at [25, 28] on link at bounding box center [17, 18] width 34 height 37
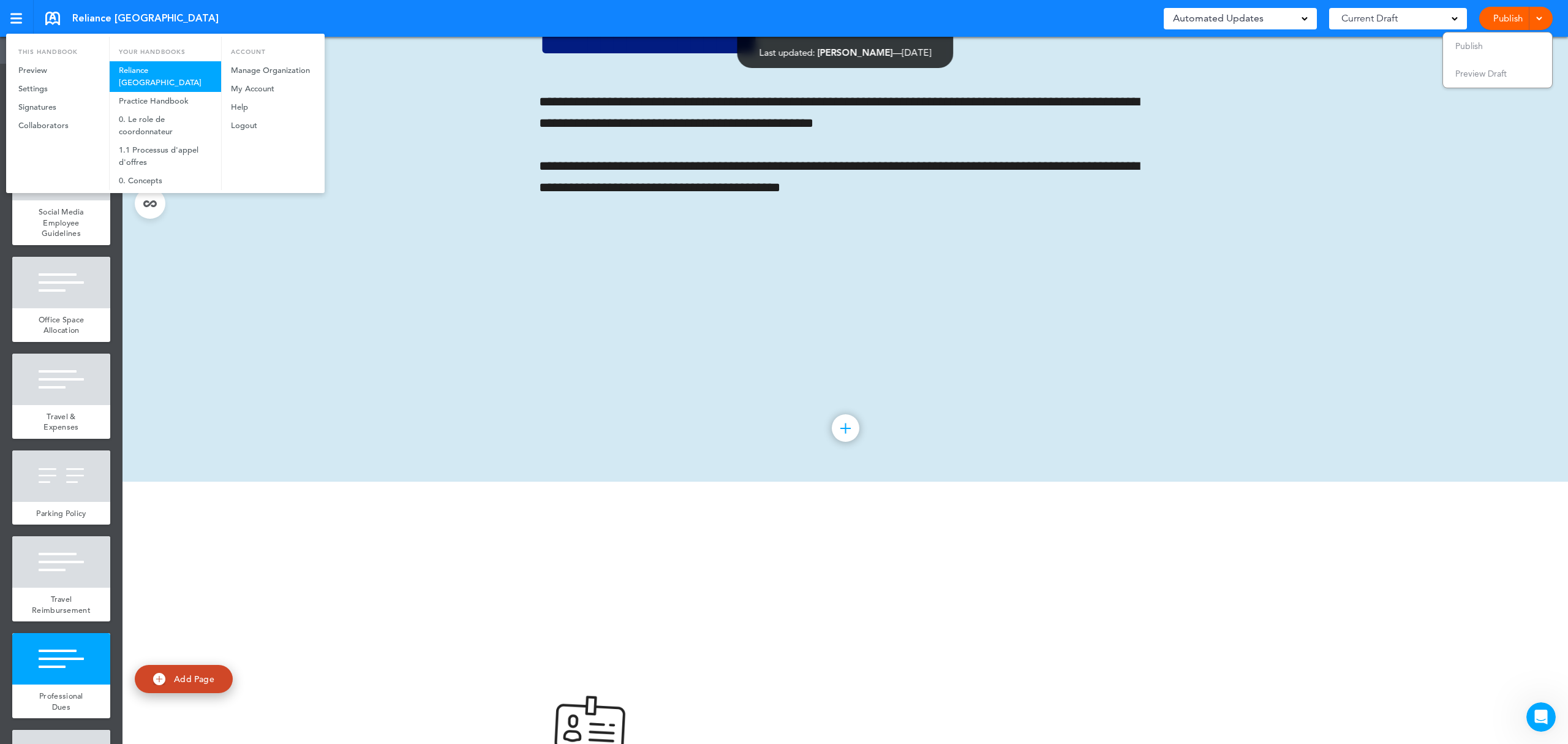
click at [171, 68] on link "Reliance [GEOGRAPHIC_DATA]" at bounding box center [165, 76] width 111 height 31
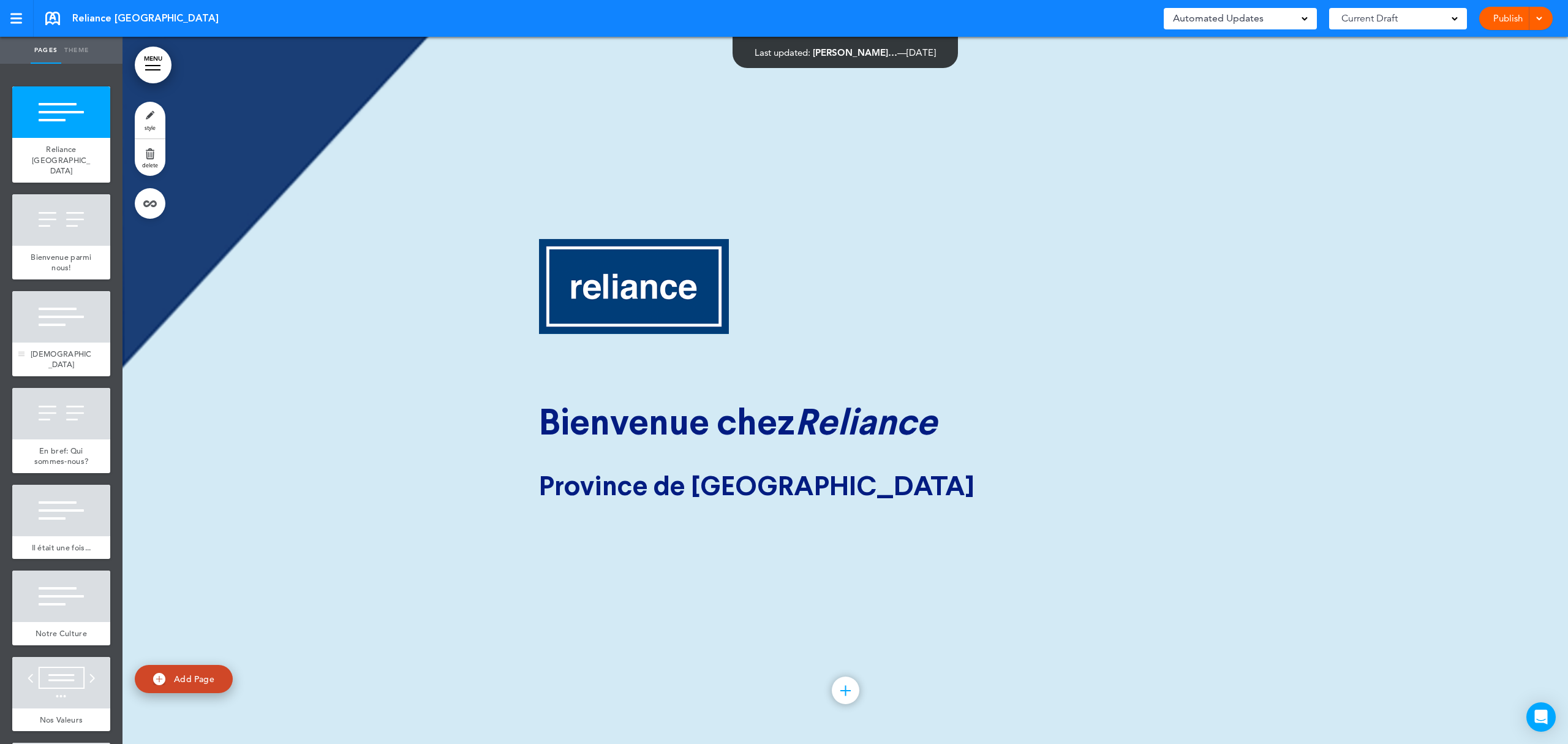
click at [65, 252] on span "Bienvenue parmi nous!" at bounding box center [61, 263] width 61 height 22
